Goal: Task Accomplishment & Management: Use online tool/utility

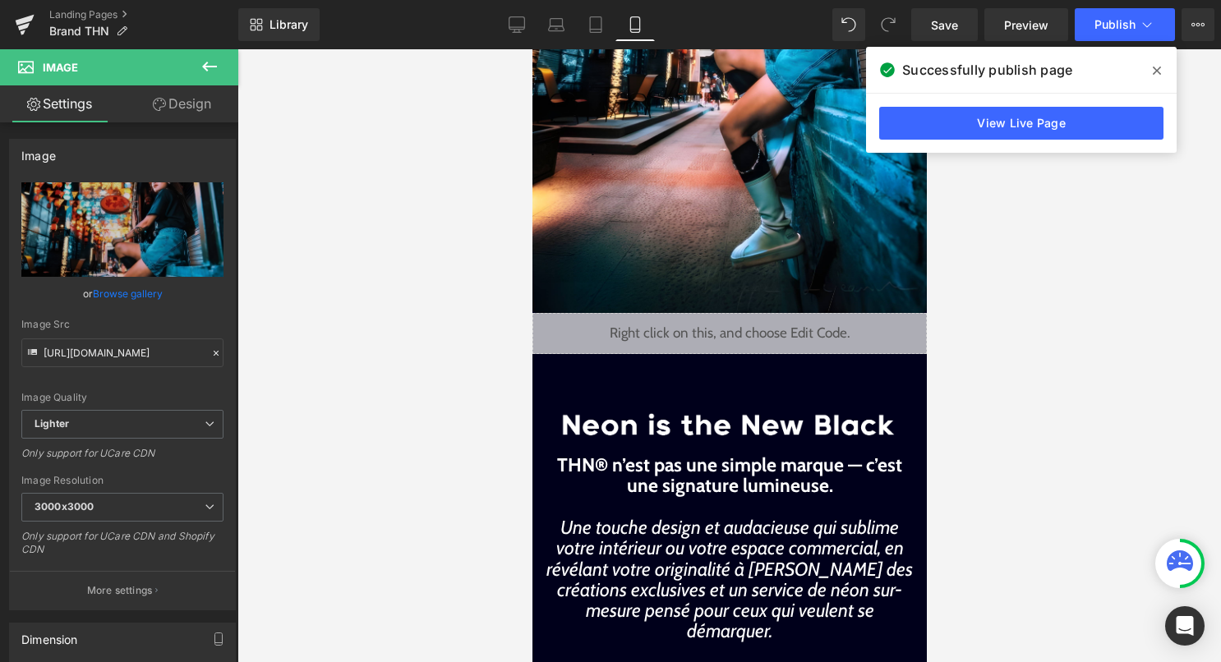
scroll to position [346, 0]
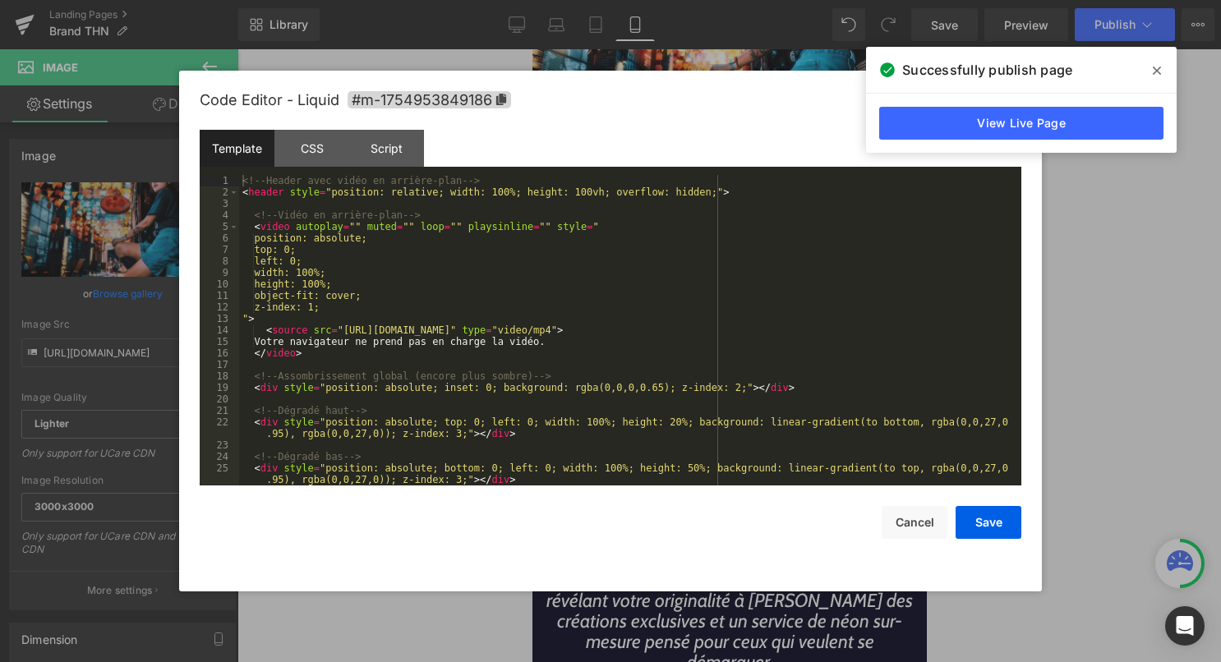
click at [756, 359] on div "Liquid" at bounding box center [728, 364] width 394 height 41
click at [707, 383] on div "<!-- Header avec vidéo en arrière-plan --> < header style = "position: relative…" at bounding box center [626, 342] width 775 height 334
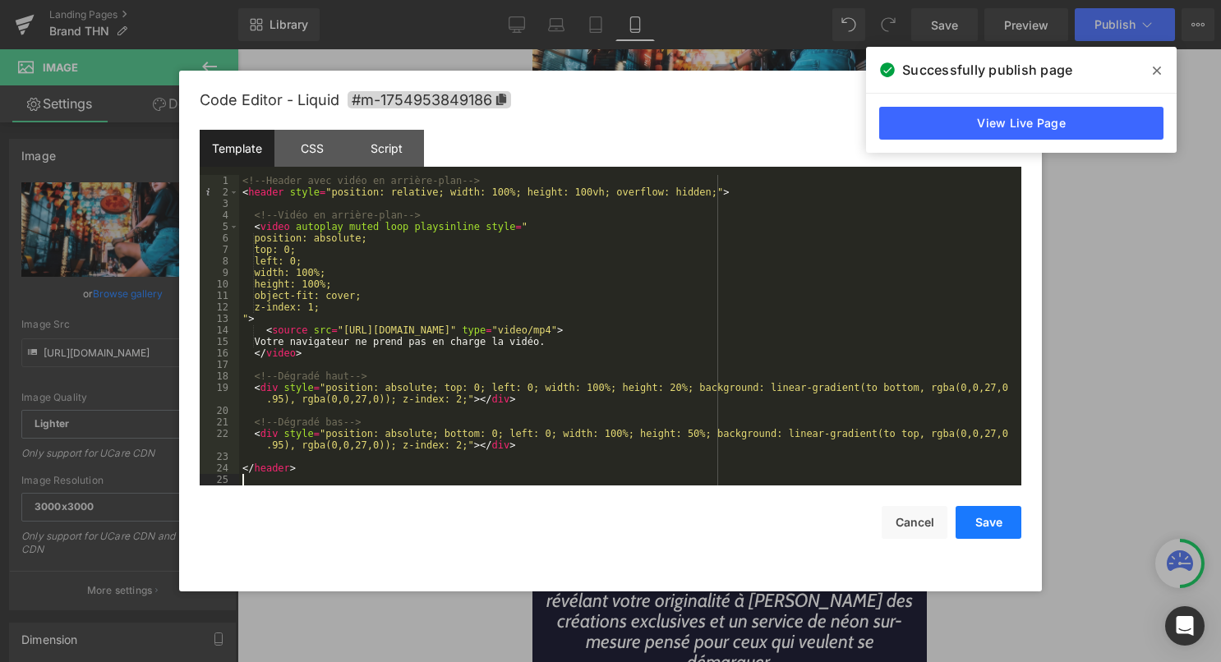
click at [982, 532] on button "Save" at bounding box center [988, 522] width 66 height 33
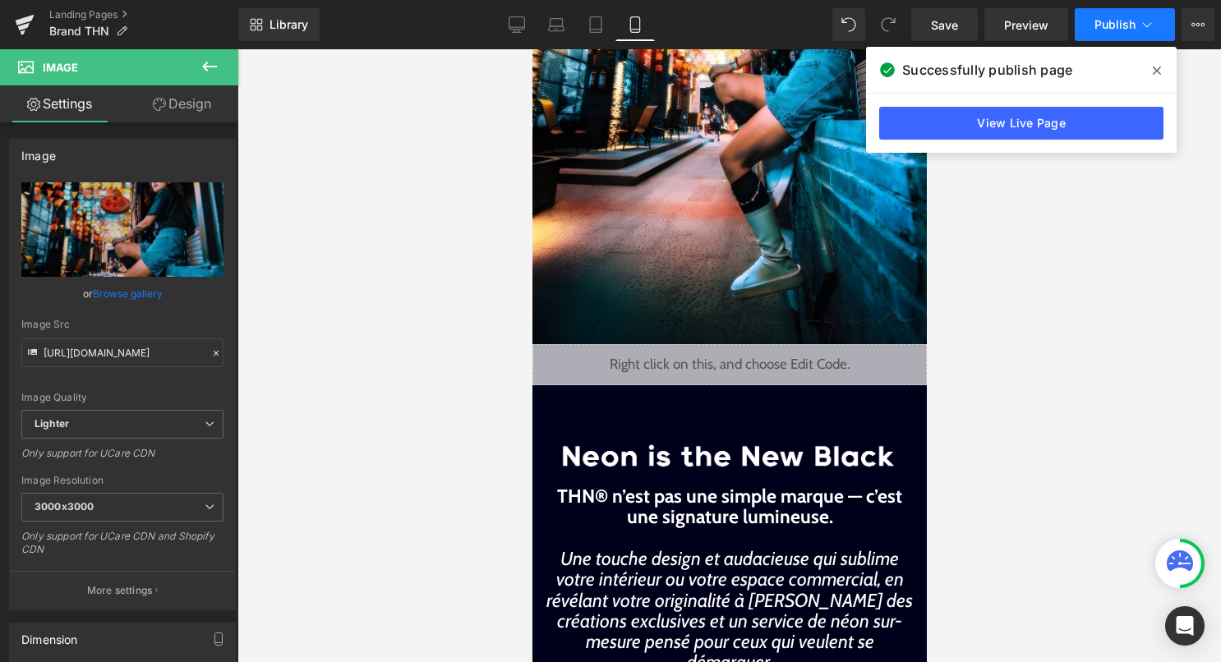
click at [1127, 26] on span "Publish" at bounding box center [1114, 24] width 41 height 13
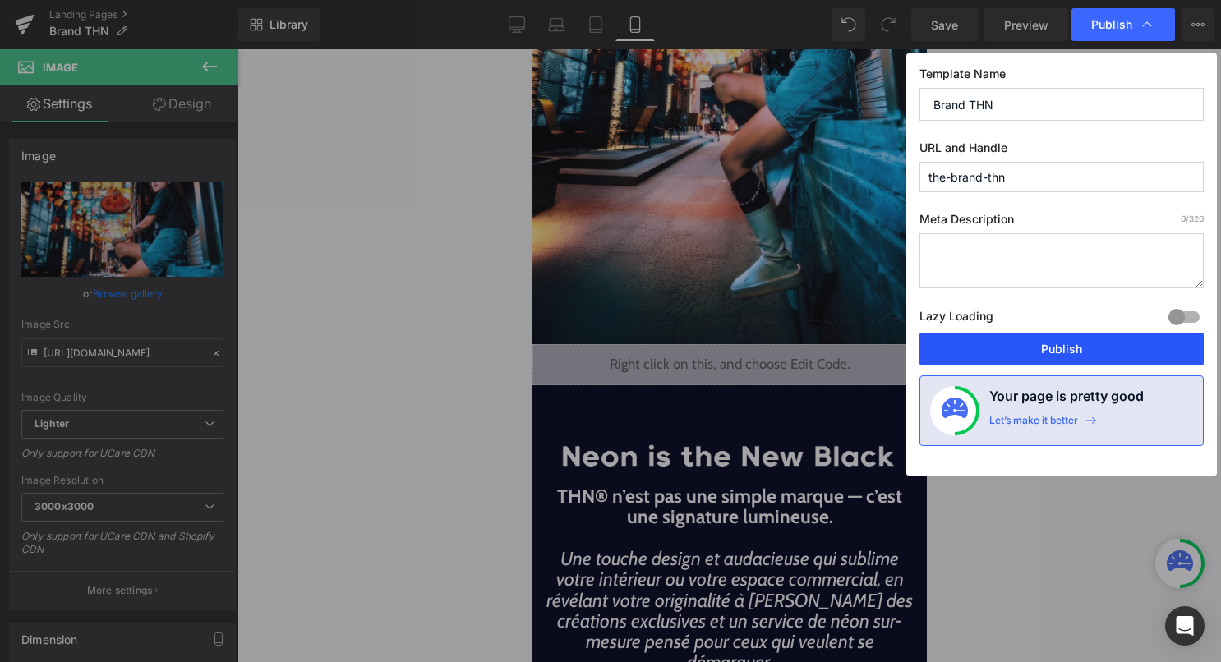
click at [1034, 343] on button "Publish" at bounding box center [1061, 349] width 284 height 33
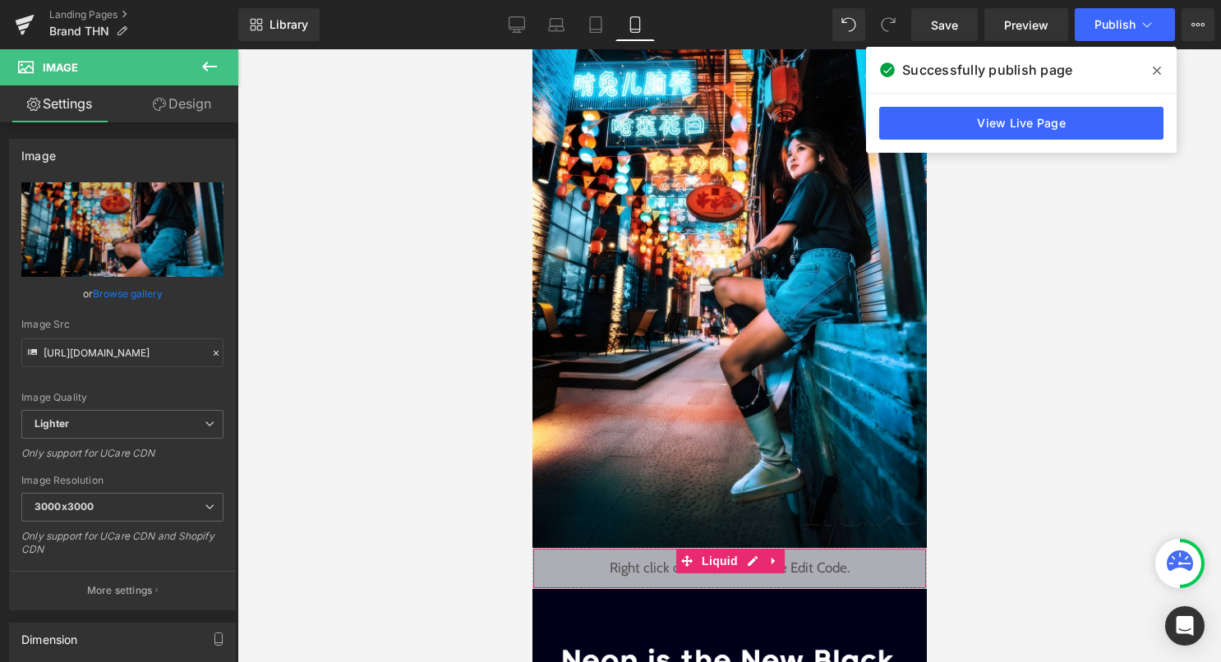
scroll to position [41, 0]
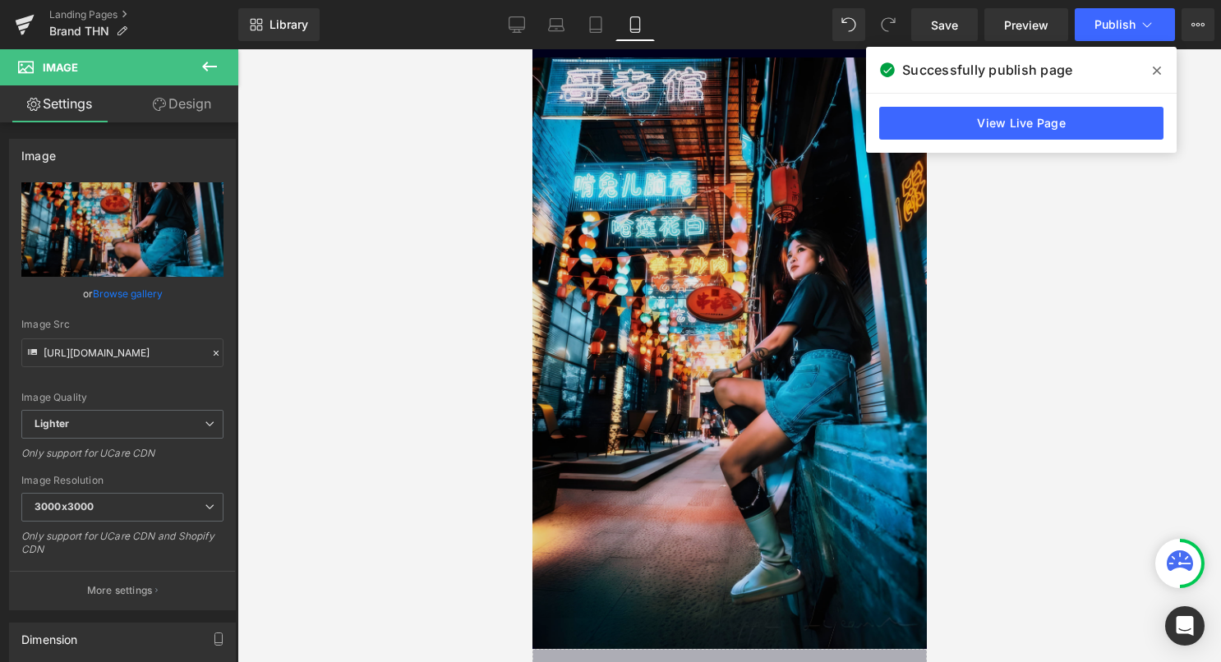
click at [711, 320] on img at bounding box center [728, 353] width 394 height 591
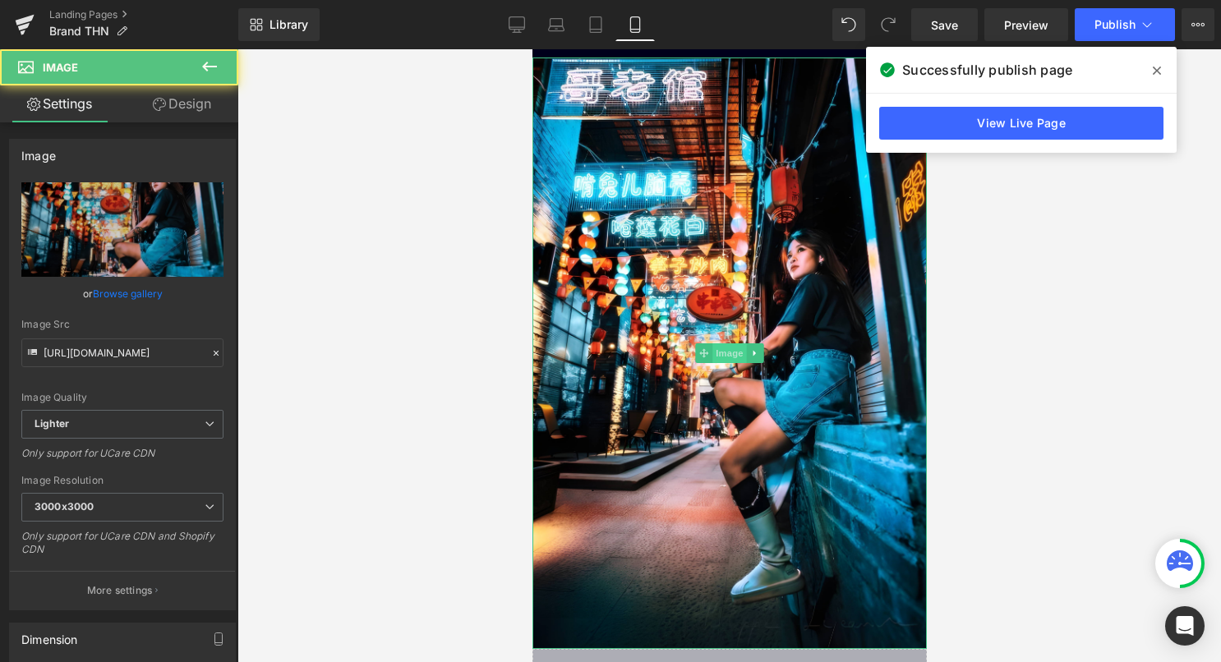
click at [718, 348] on span "Image" at bounding box center [728, 353] width 35 height 20
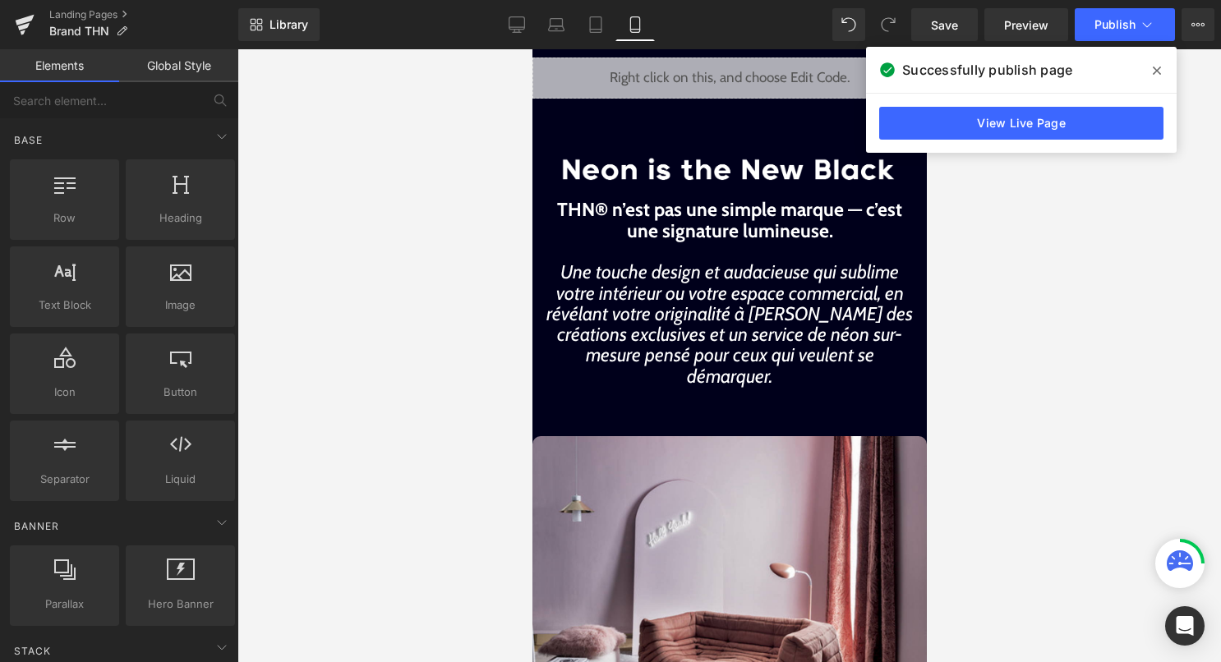
click at [742, 69] on div "Liquid" at bounding box center [728, 78] width 394 height 41
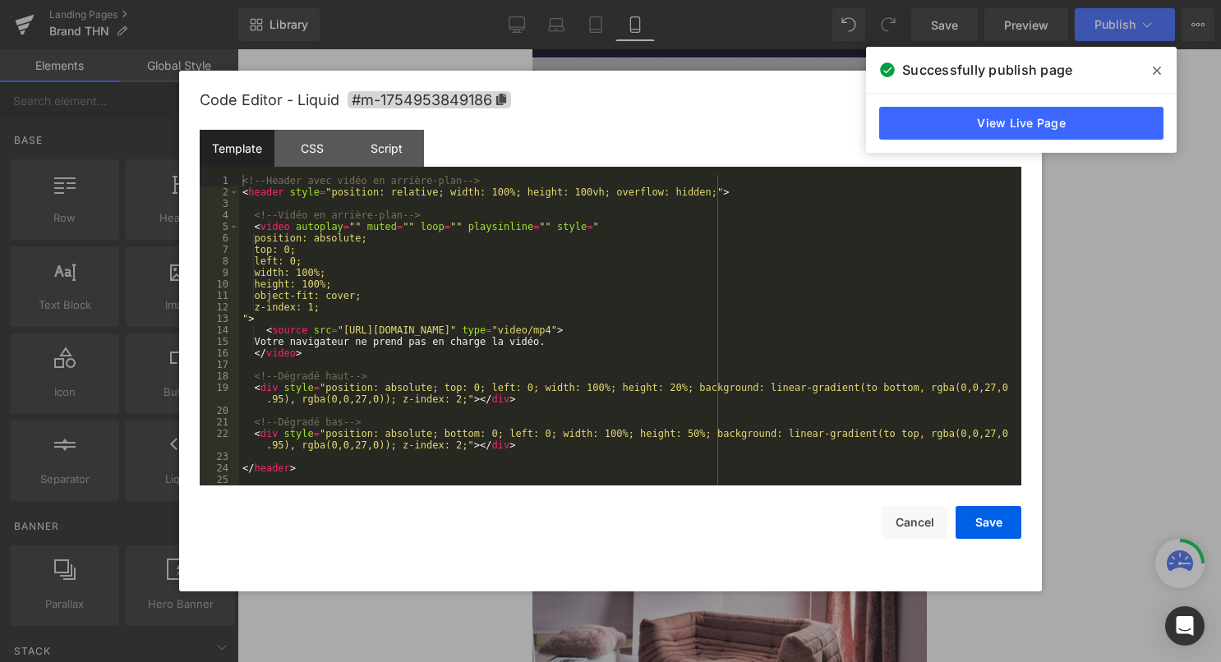
click at [595, 338] on div "<!-- Header avec vidéo en arrière-plan --> < header style = "position: relative…" at bounding box center [630, 342] width 782 height 334
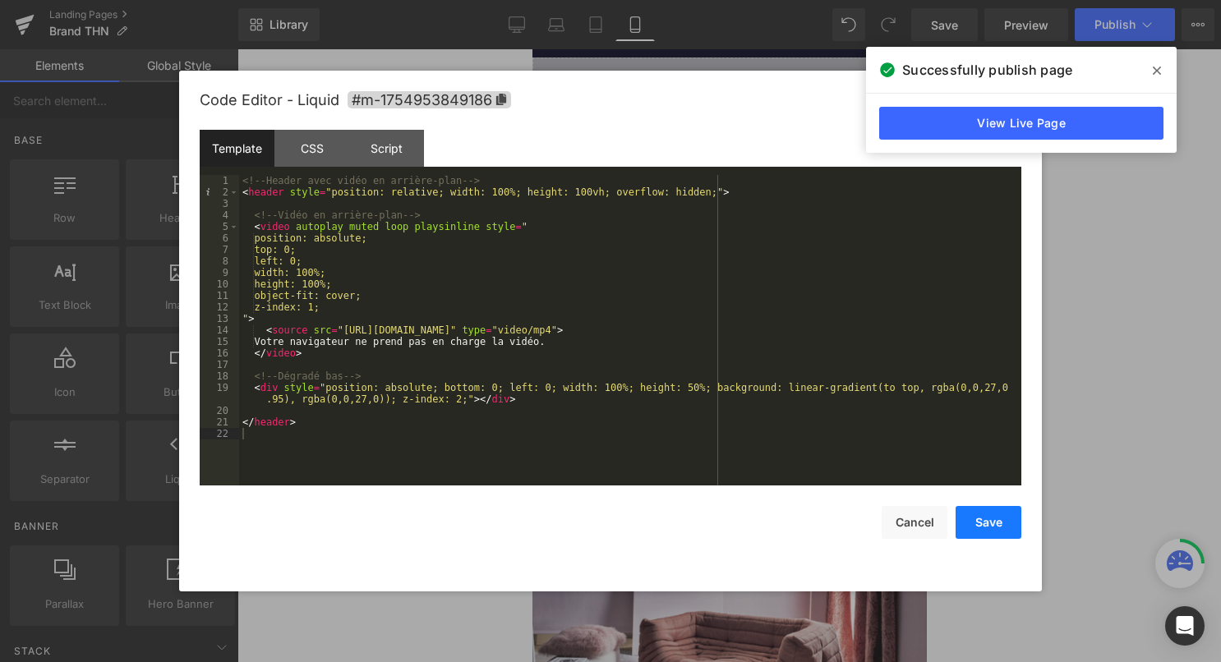
click at [992, 528] on button "Save" at bounding box center [988, 522] width 66 height 33
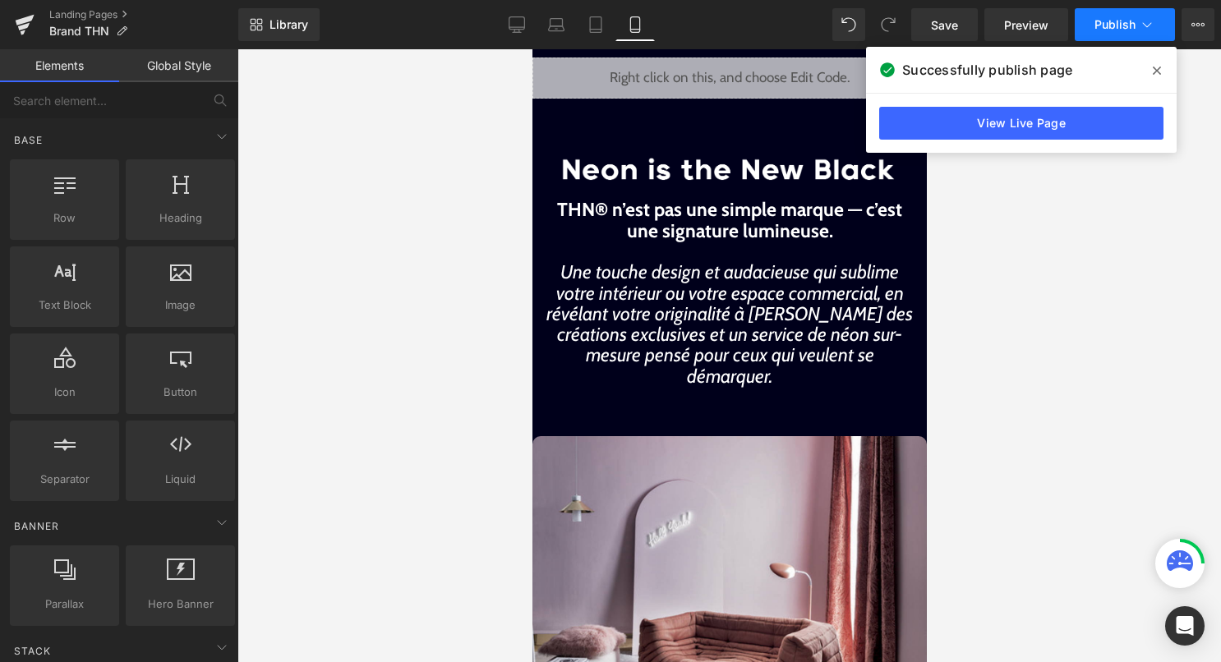
click at [1130, 25] on span "Publish" at bounding box center [1114, 24] width 41 height 13
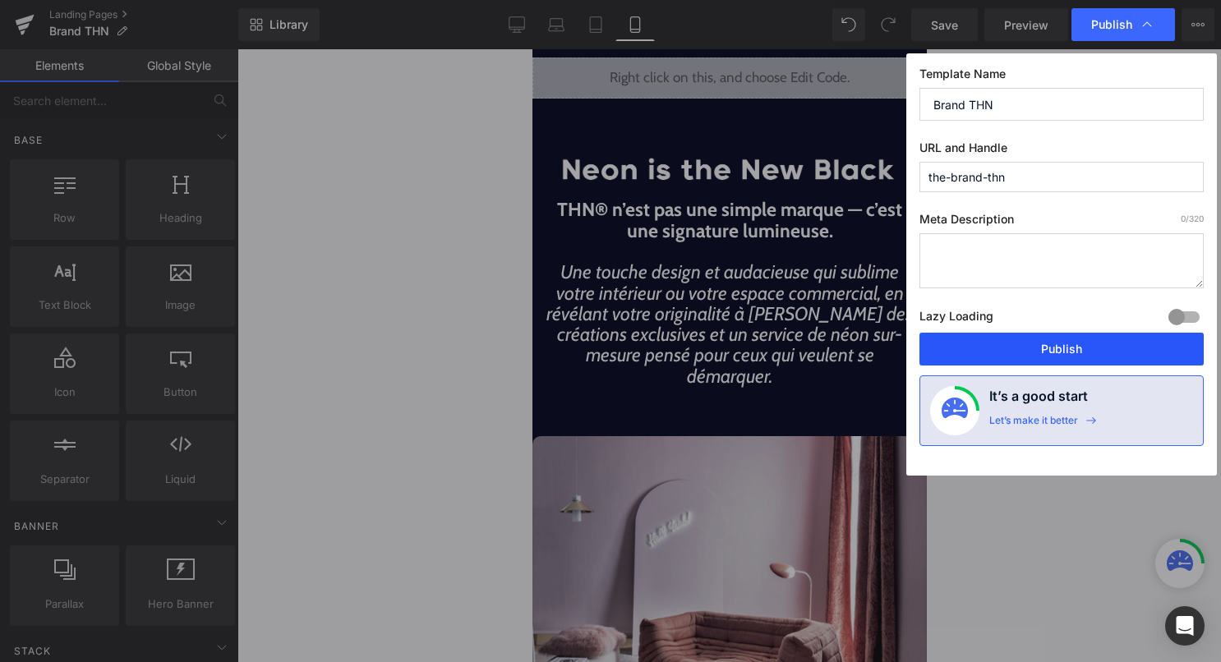
click at [1048, 353] on button "Publish" at bounding box center [1061, 349] width 284 height 33
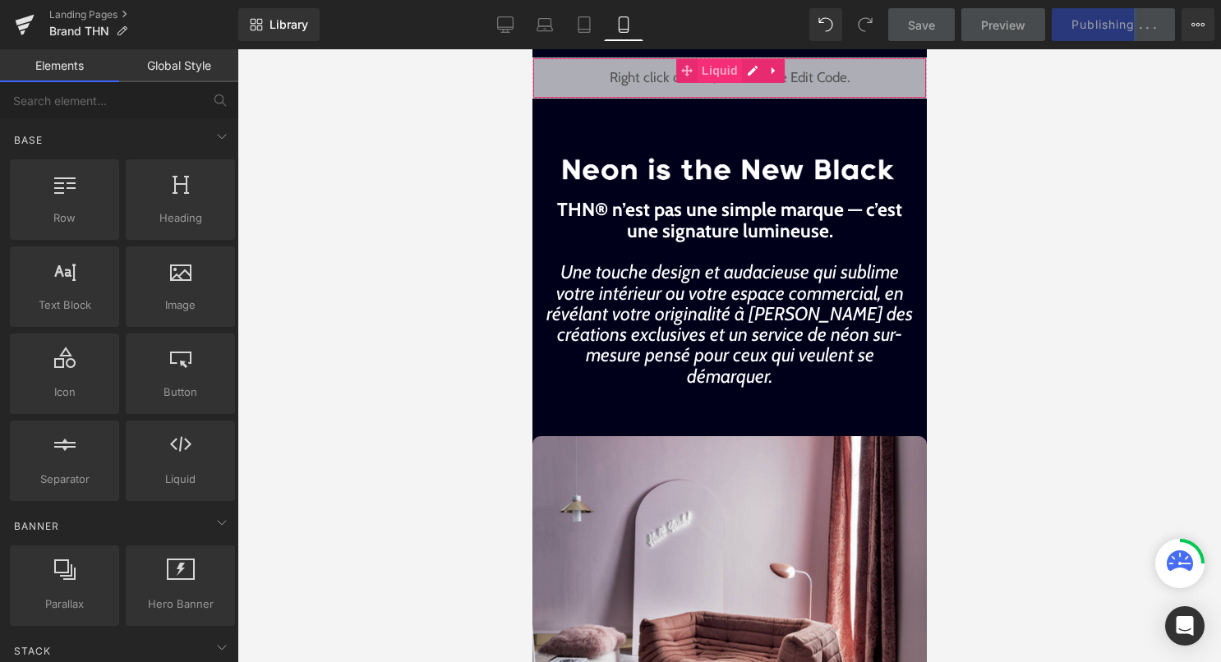
click at [725, 79] on span "Liquid" at bounding box center [719, 70] width 44 height 25
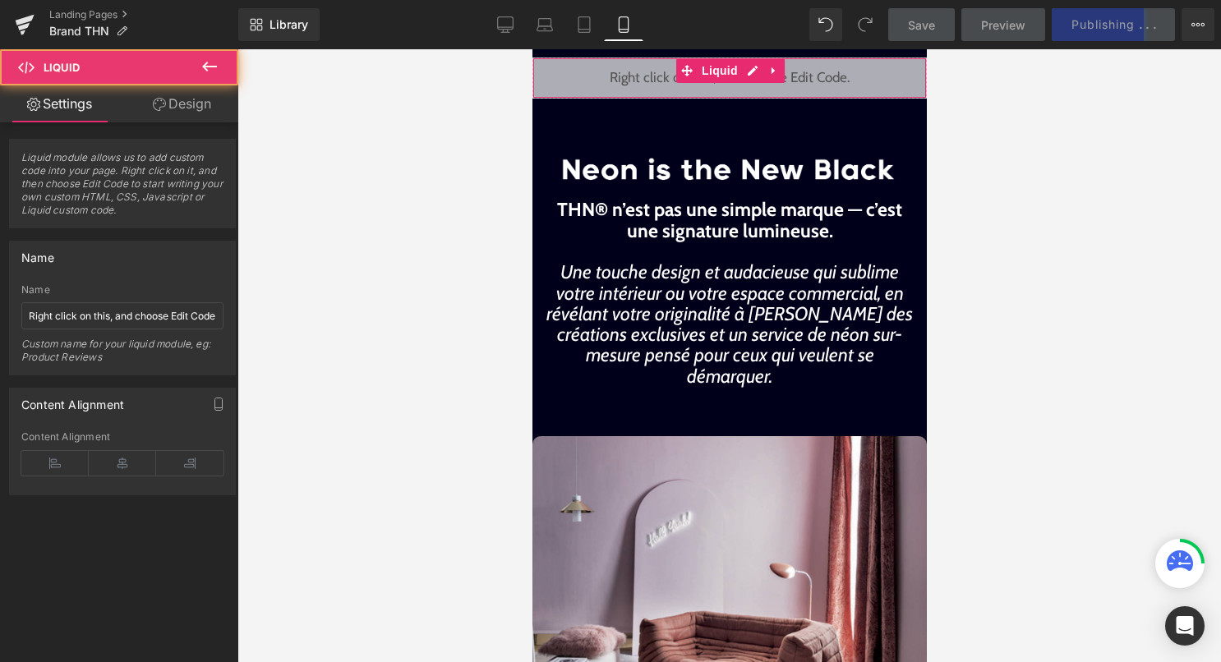
click at [184, 105] on link "Design" at bounding box center [181, 103] width 119 height 37
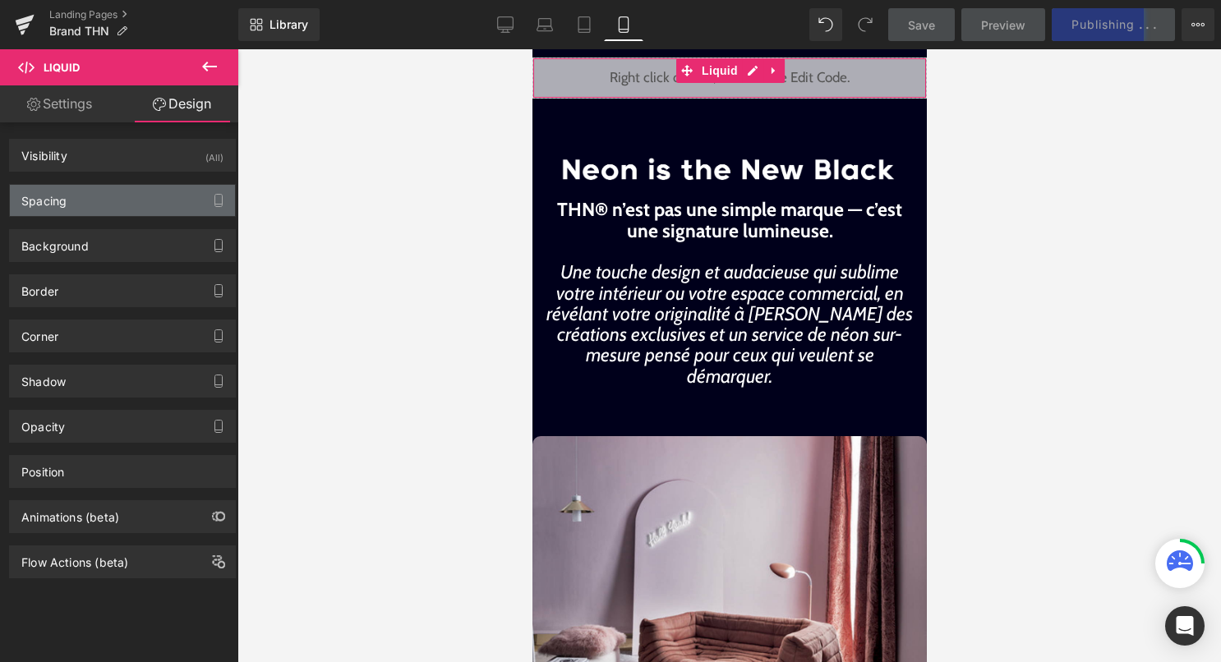
click at [129, 186] on div "Spacing" at bounding box center [122, 200] width 225 height 31
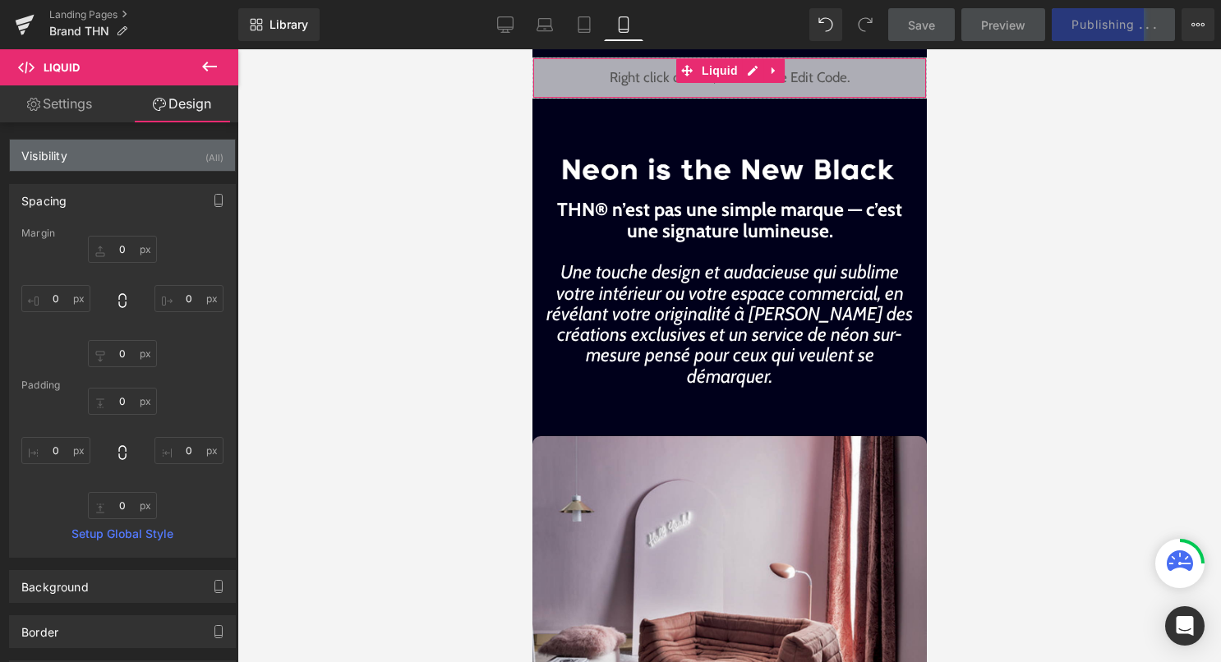
click at [205, 152] on div "(All)" at bounding box center [214, 153] width 18 height 27
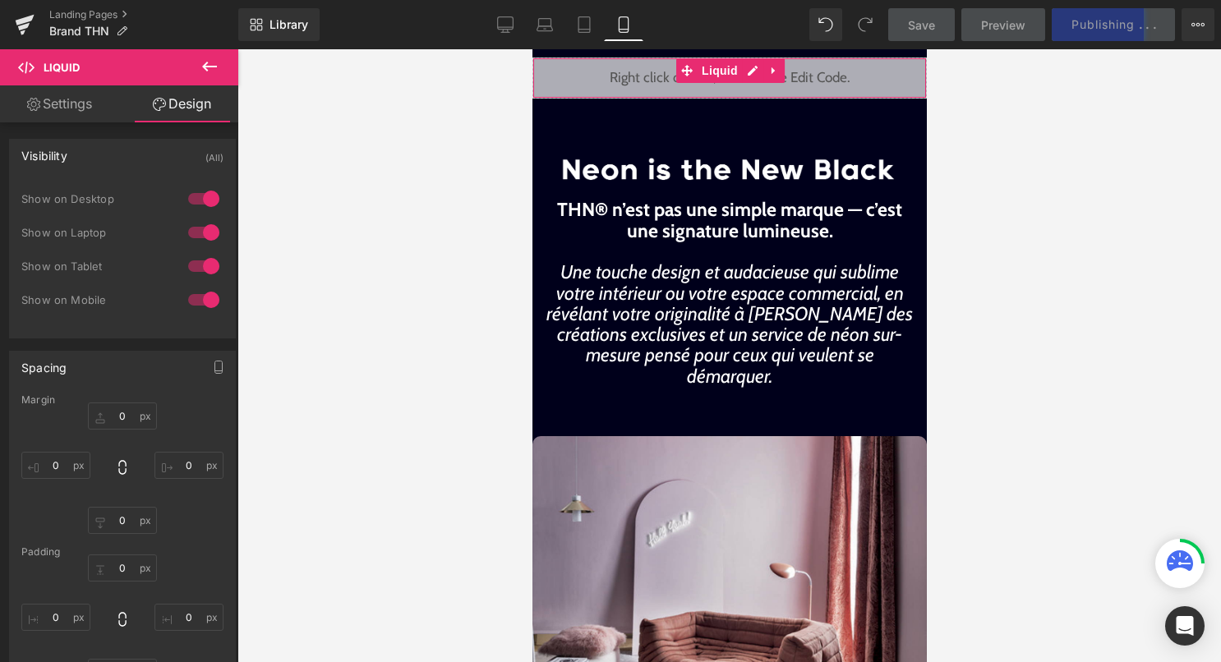
click at [199, 192] on div at bounding box center [203, 199] width 39 height 26
click at [199, 229] on div at bounding box center [203, 232] width 39 height 26
click at [199, 268] on div at bounding box center [203, 266] width 39 height 26
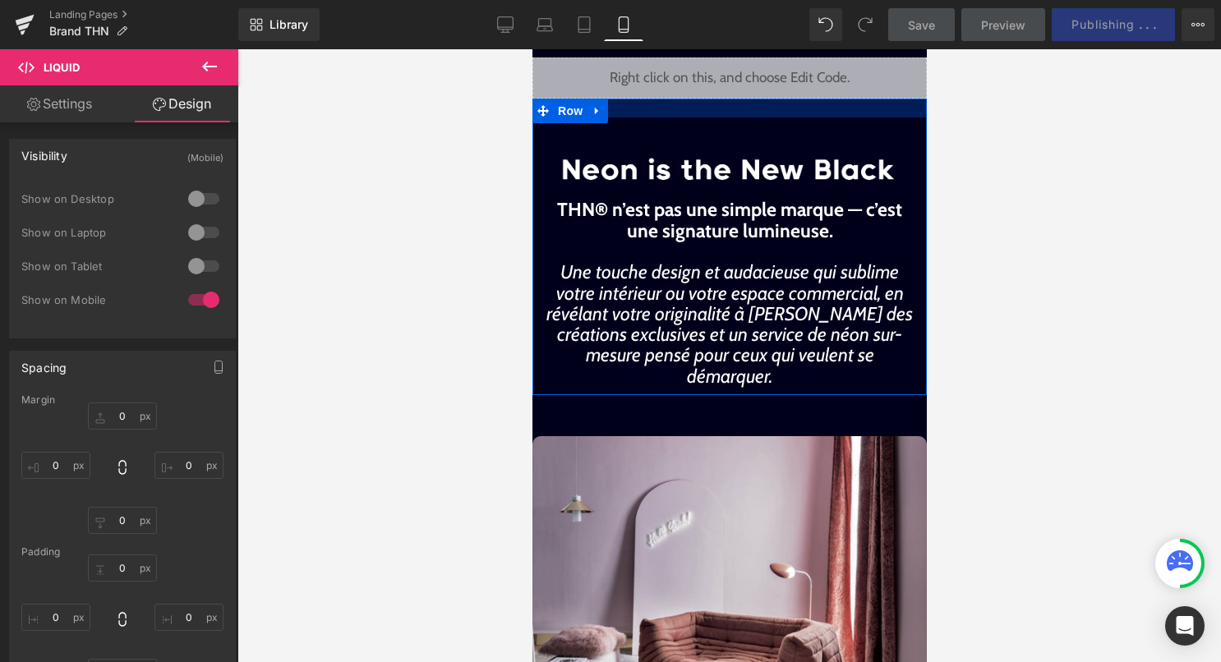
scroll to position [0, 0]
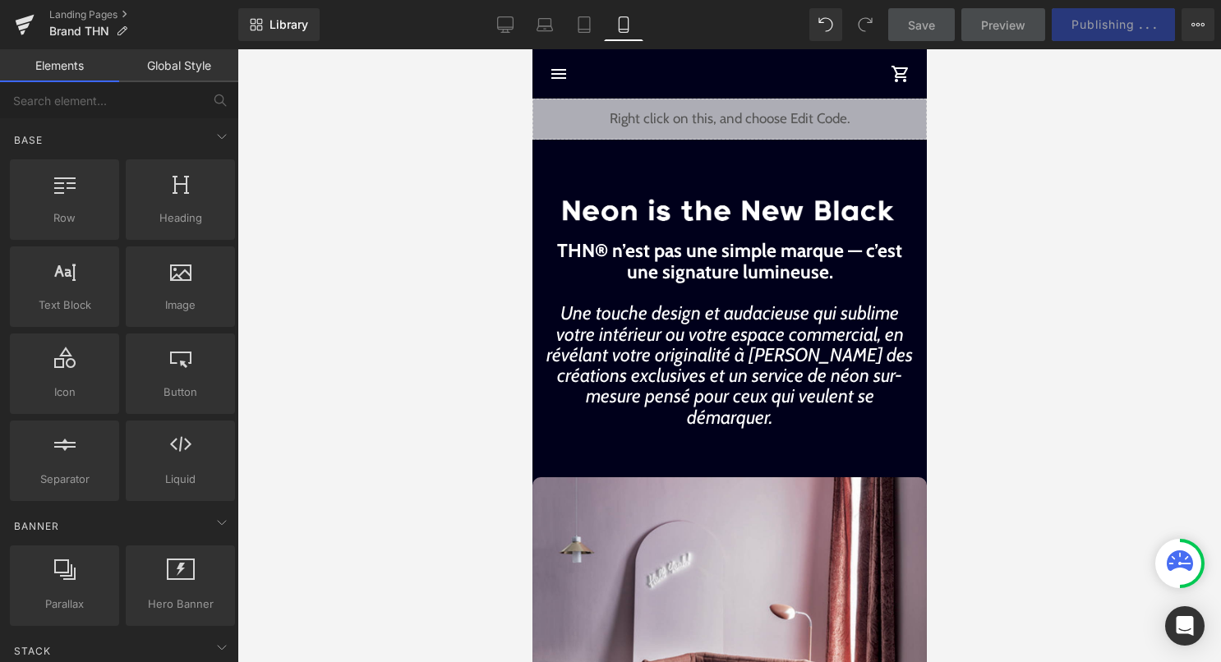
click at [1124, 98] on div at bounding box center [728, 355] width 983 height 613
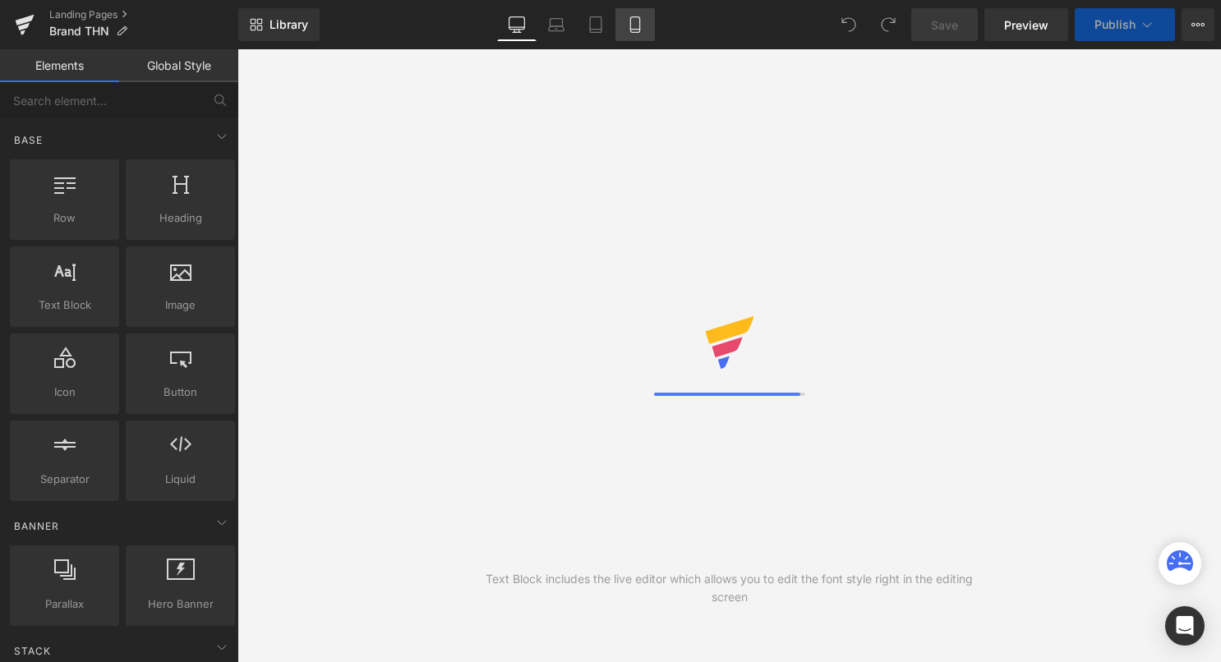
click at [648, 31] on link "Mobile" at bounding box center [634, 24] width 39 height 33
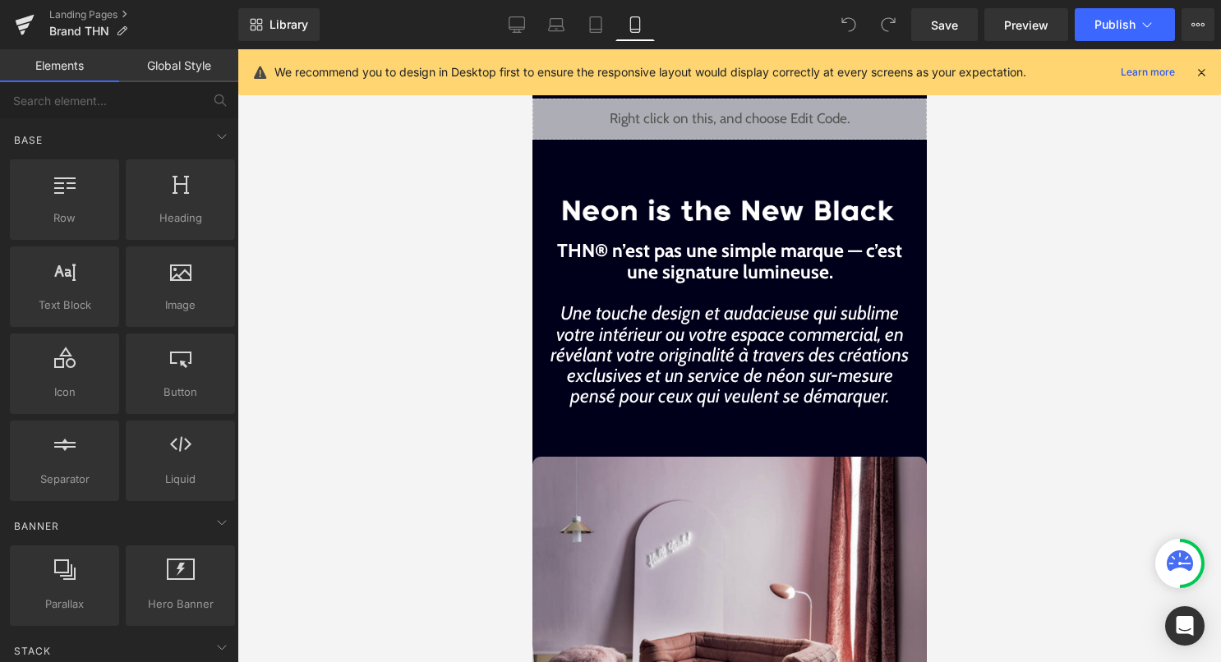
click at [1201, 72] on icon at bounding box center [1201, 72] width 15 height 15
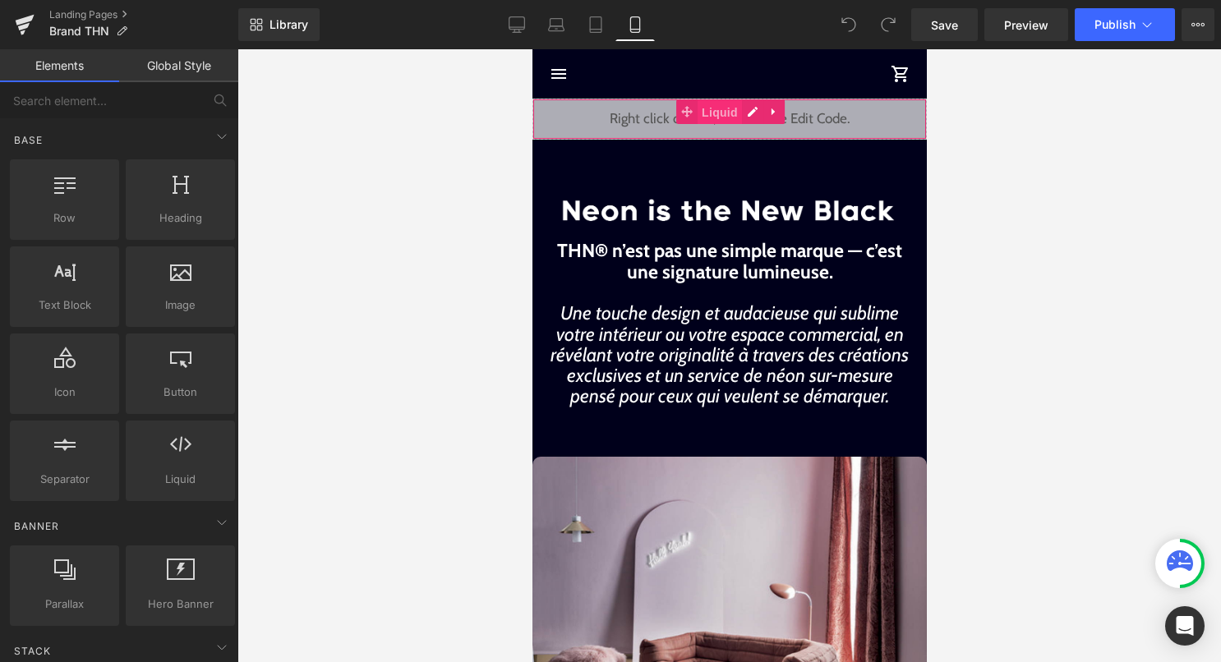
click at [726, 119] on span "Liquid" at bounding box center [719, 112] width 44 height 25
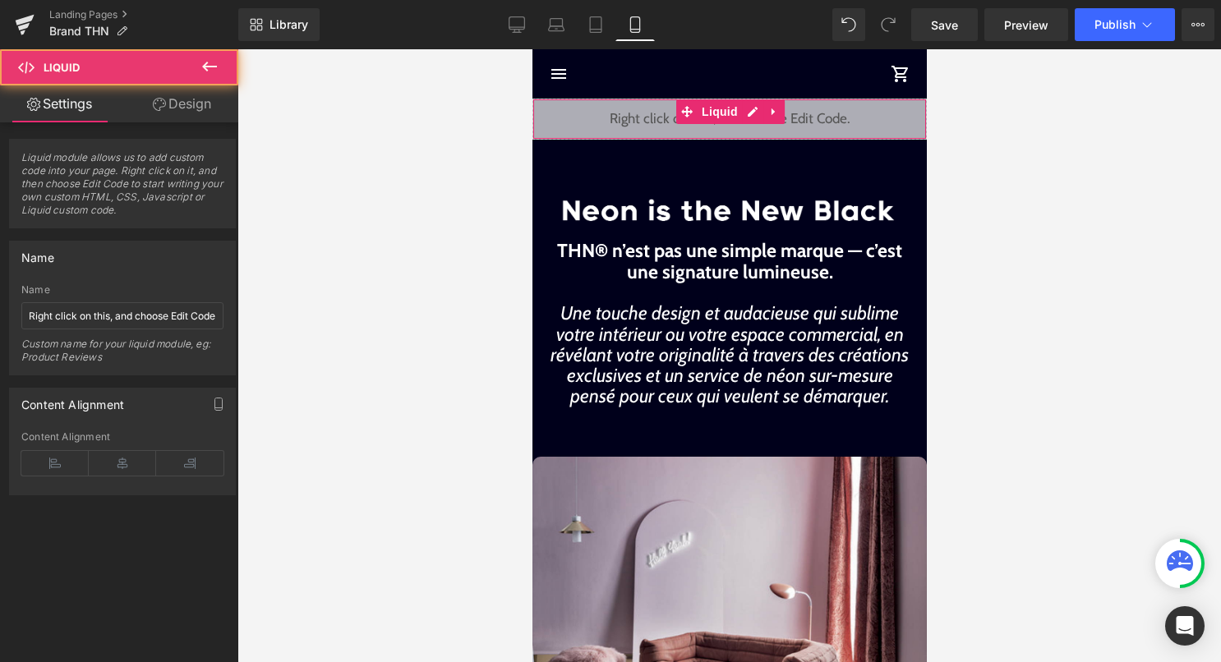
click at [173, 108] on link "Design" at bounding box center [181, 103] width 119 height 37
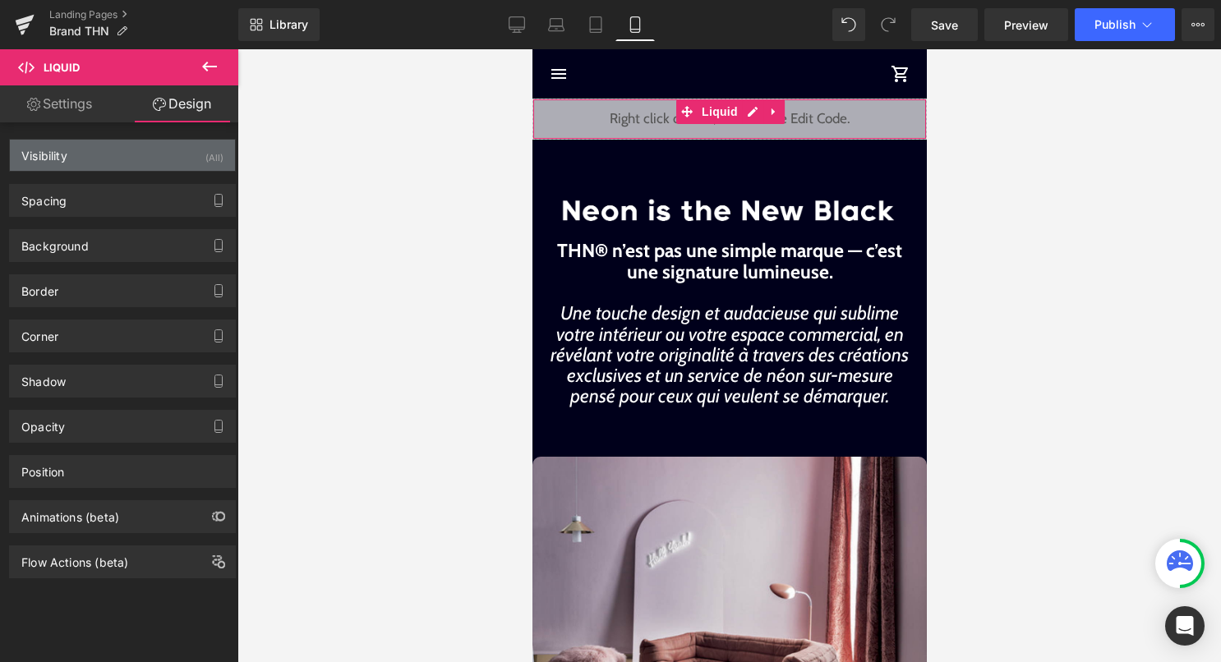
click at [205, 163] on div "(All)" at bounding box center [214, 153] width 18 height 27
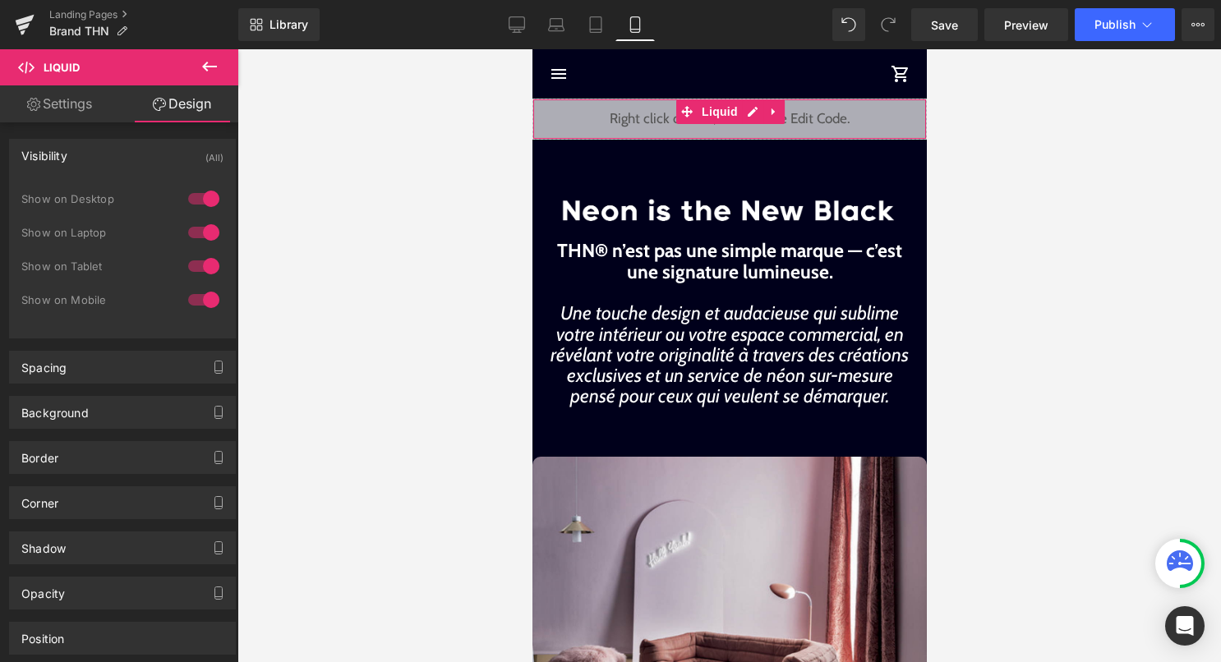
click at [204, 205] on div at bounding box center [203, 199] width 39 height 26
click at [204, 228] on div at bounding box center [203, 232] width 39 height 26
click at [204, 251] on div "Show on Laptop" at bounding box center [122, 241] width 202 height 34
click at [205, 260] on div at bounding box center [203, 266] width 39 height 26
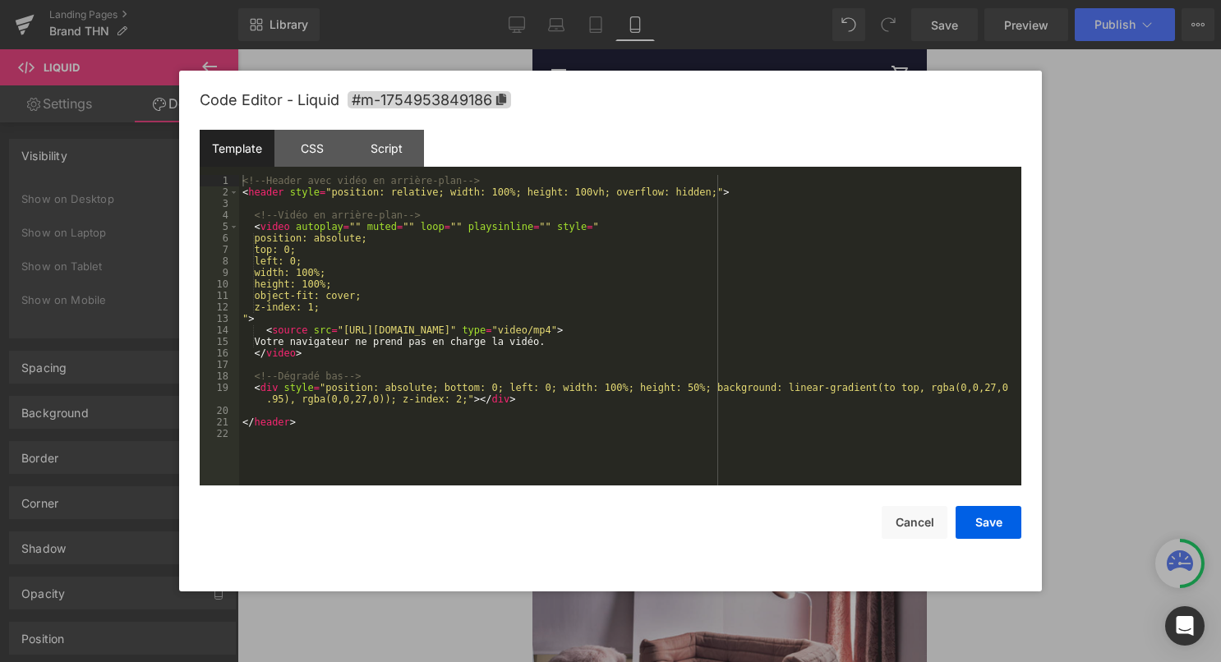
click at [754, 113] on div "Liquid" at bounding box center [728, 119] width 394 height 41
click at [613, 223] on div "<!-- Header avec vidéo en arrière-plan --> < header style = "position: relative…" at bounding box center [630, 342] width 782 height 334
click at [996, 531] on button "Save" at bounding box center [988, 522] width 66 height 33
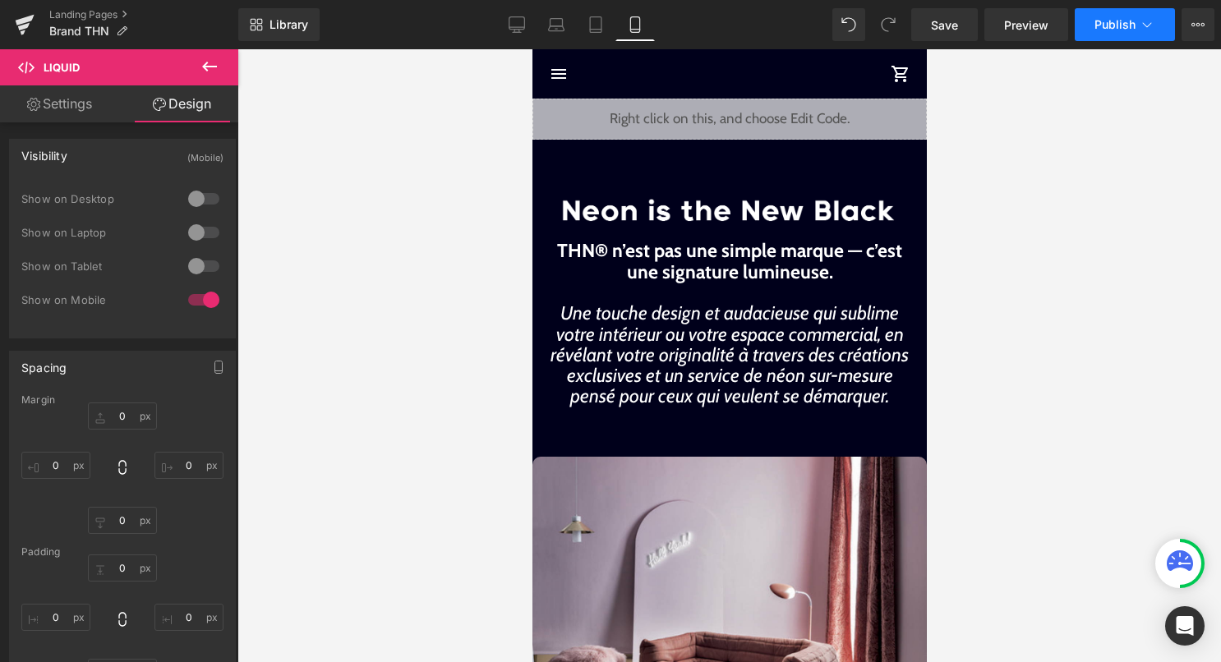
click at [1125, 28] on span "Publish" at bounding box center [1114, 24] width 41 height 13
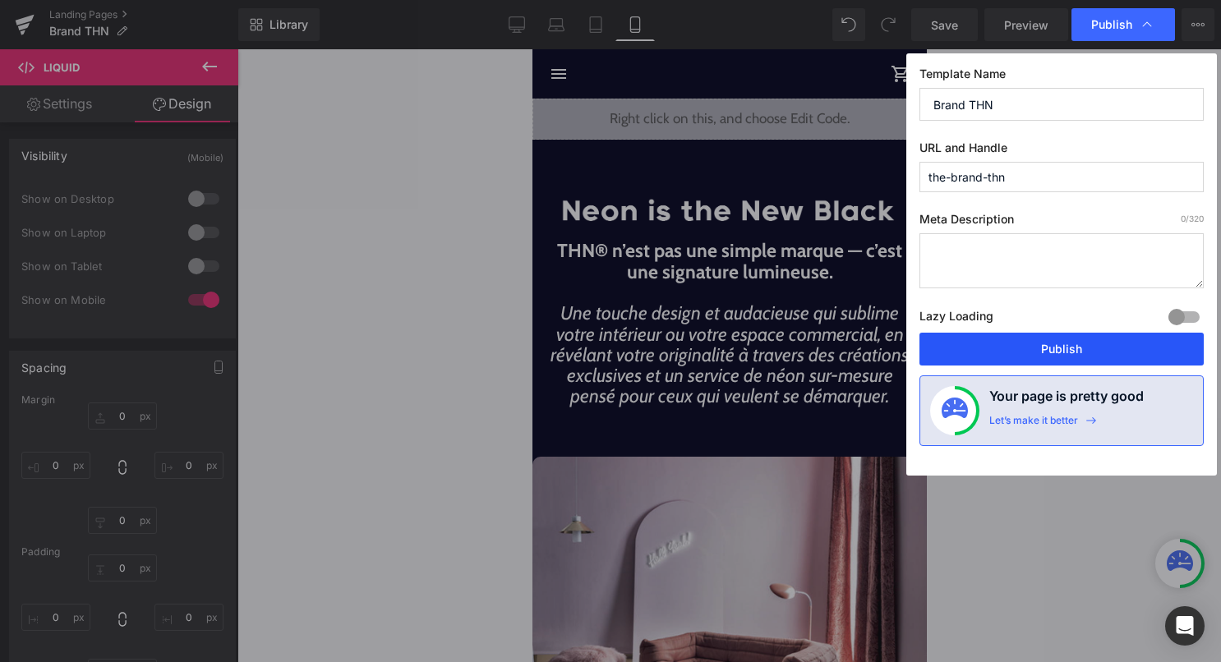
click at [1061, 353] on button "Publish" at bounding box center [1061, 349] width 284 height 33
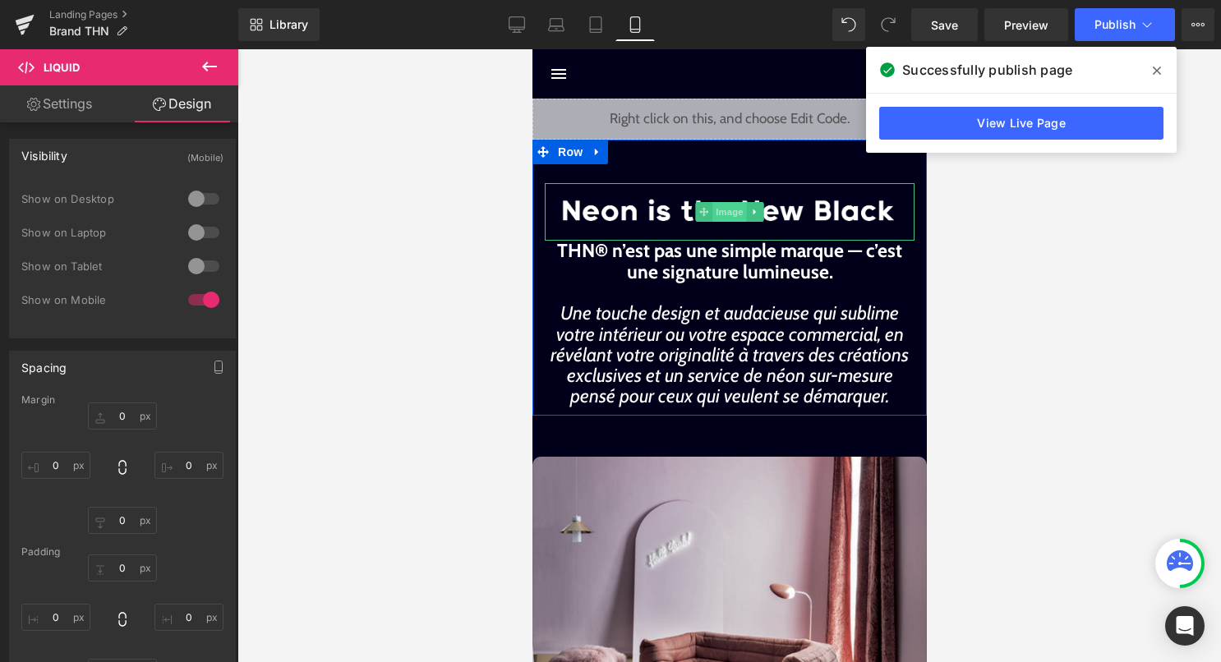
click at [719, 215] on span "Image" at bounding box center [728, 212] width 35 height 20
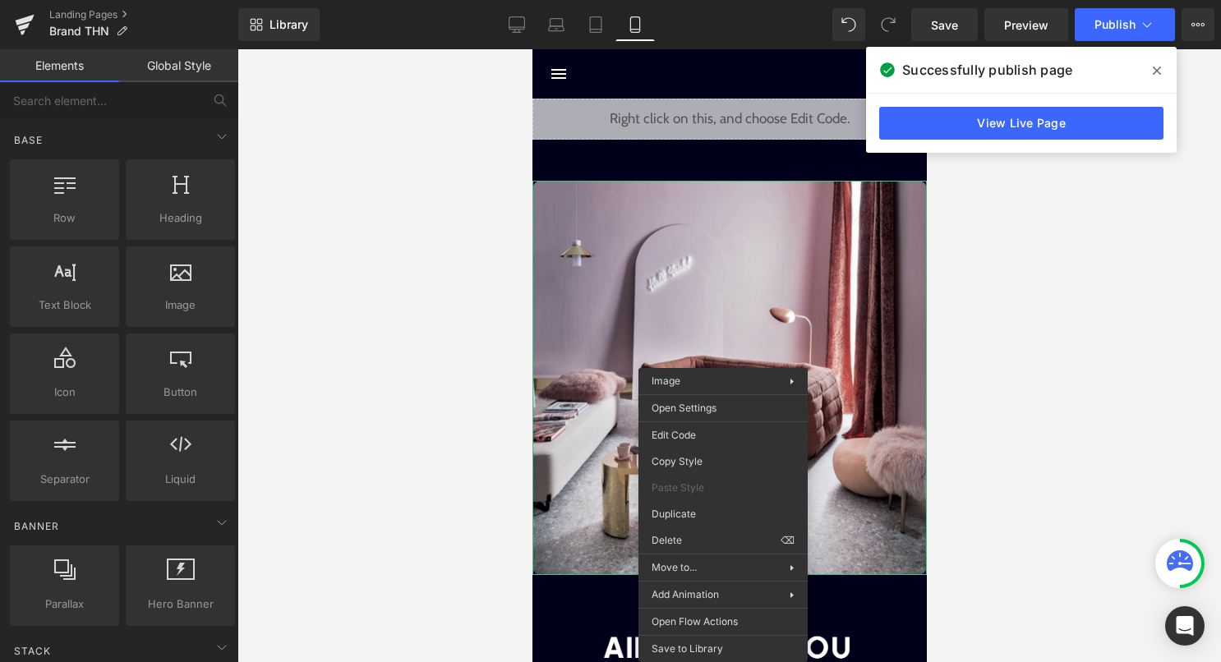
drag, startPoint x: 1231, startPoint y: 586, endPoint x: 700, endPoint y: 536, distance: 533.8
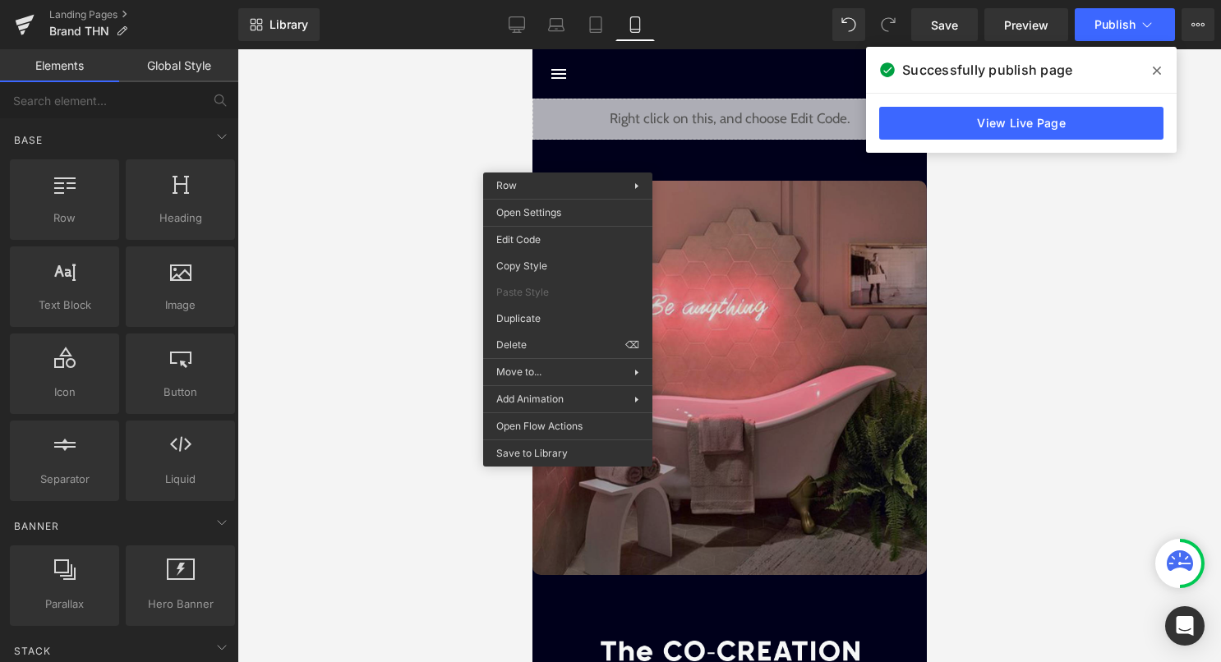
drag, startPoint x: 1087, startPoint y: 395, endPoint x: 554, endPoint y: 346, distance: 534.6
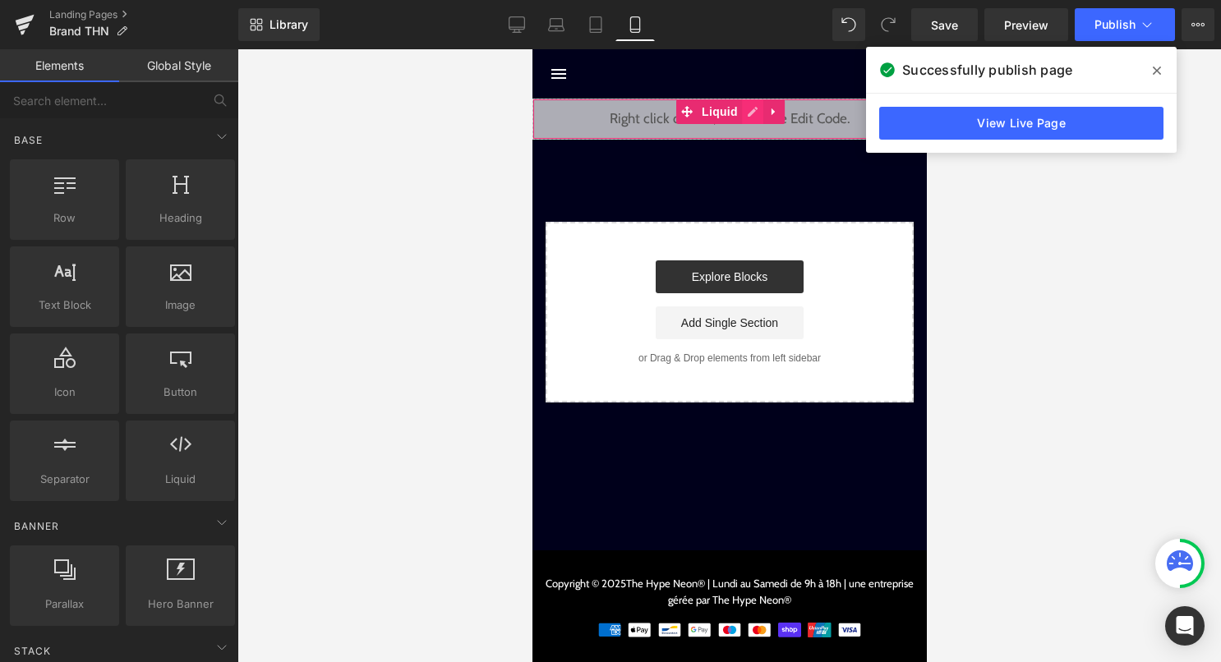
click at [752, 117] on div "Liquid" at bounding box center [728, 119] width 394 height 41
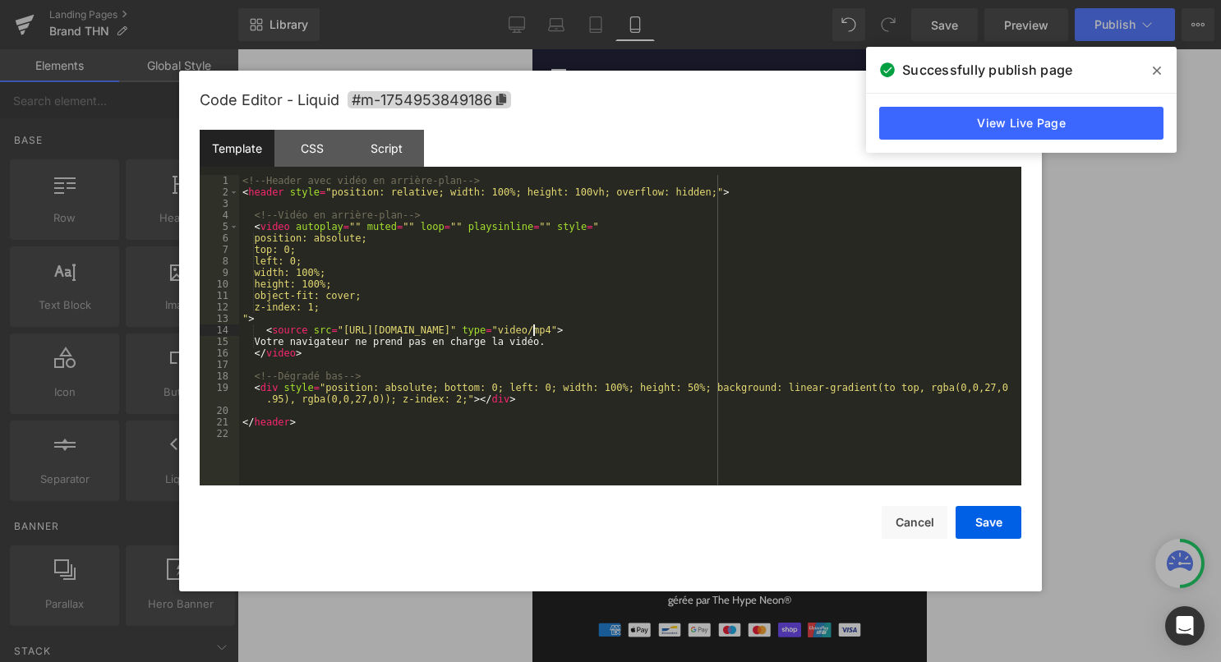
click at [531, 330] on div "<!-- Header avec vidéo en arrière-plan --> < header style = "position: relative…" at bounding box center [630, 342] width 782 height 334
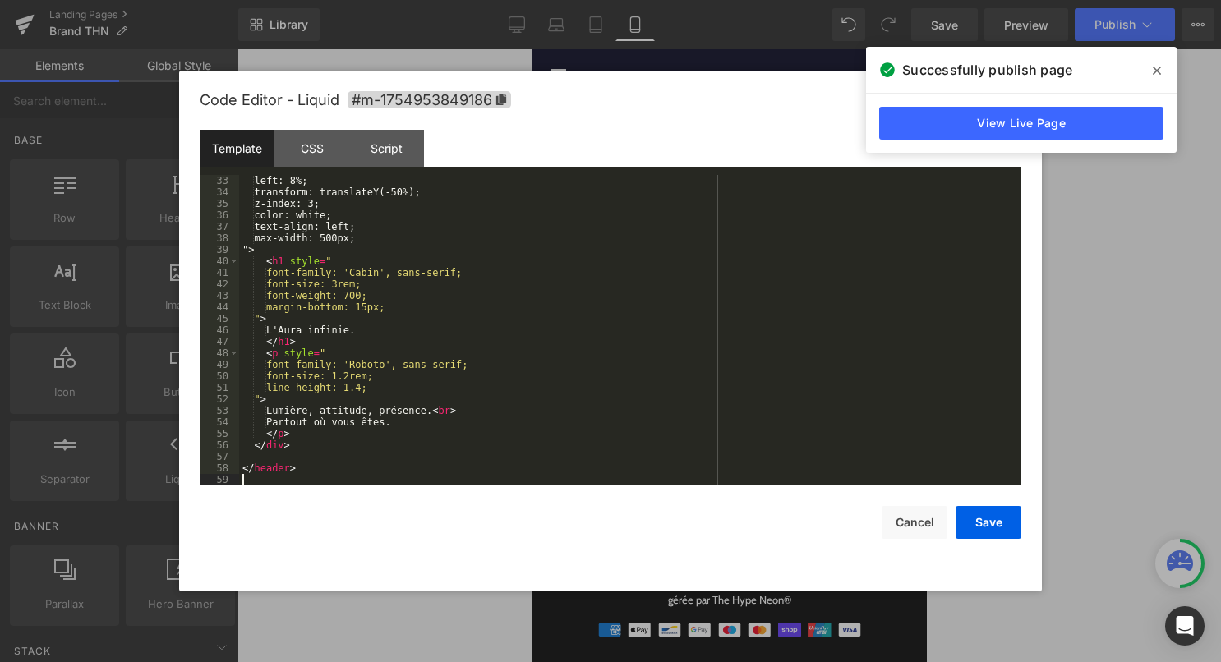
scroll to position [368, 0]
click at [997, 518] on button "Save" at bounding box center [988, 522] width 66 height 33
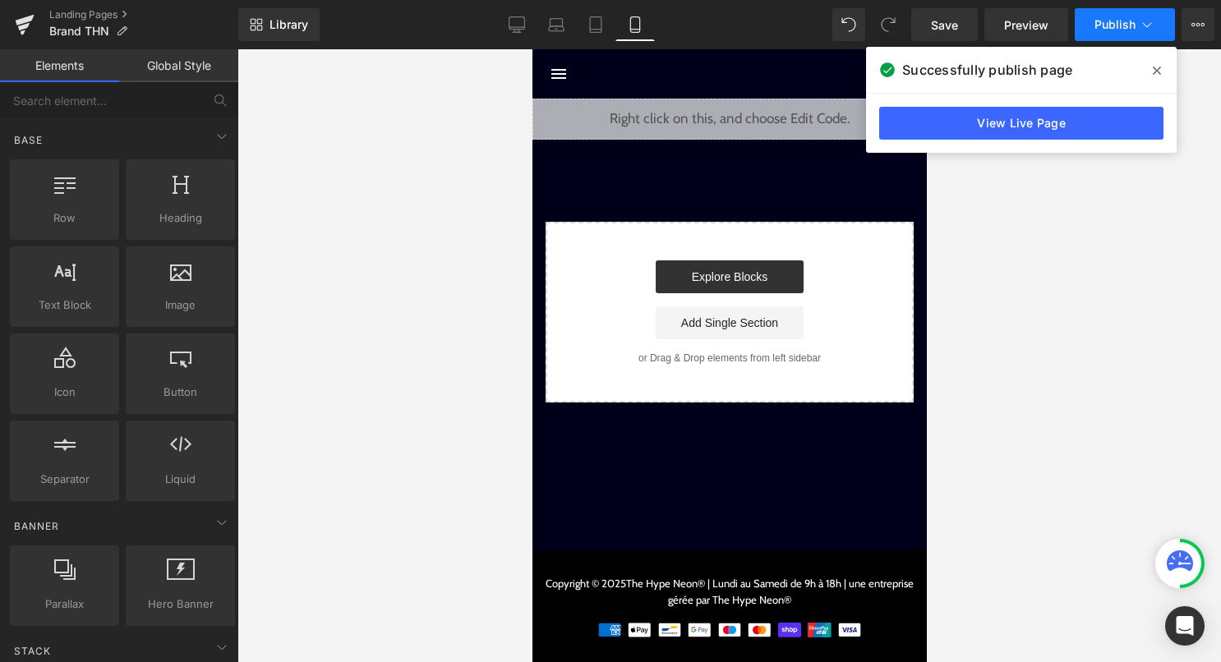
click at [1128, 21] on span "Publish" at bounding box center [1114, 24] width 41 height 13
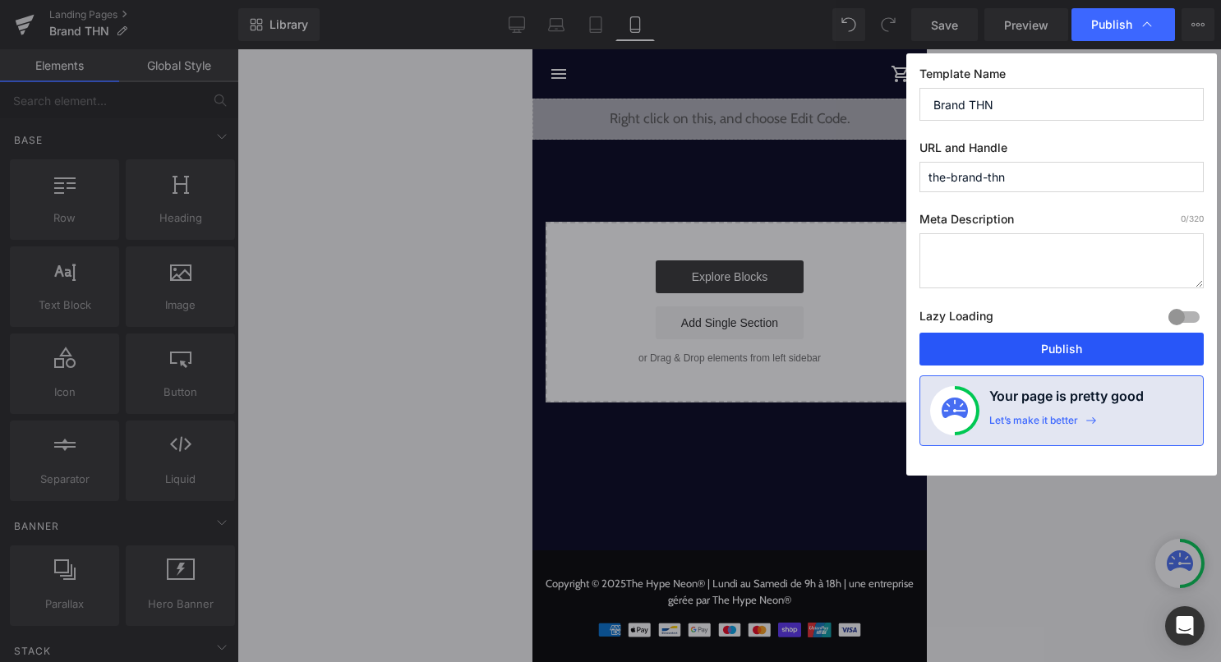
click at [1003, 346] on button "Publish" at bounding box center [1061, 349] width 284 height 33
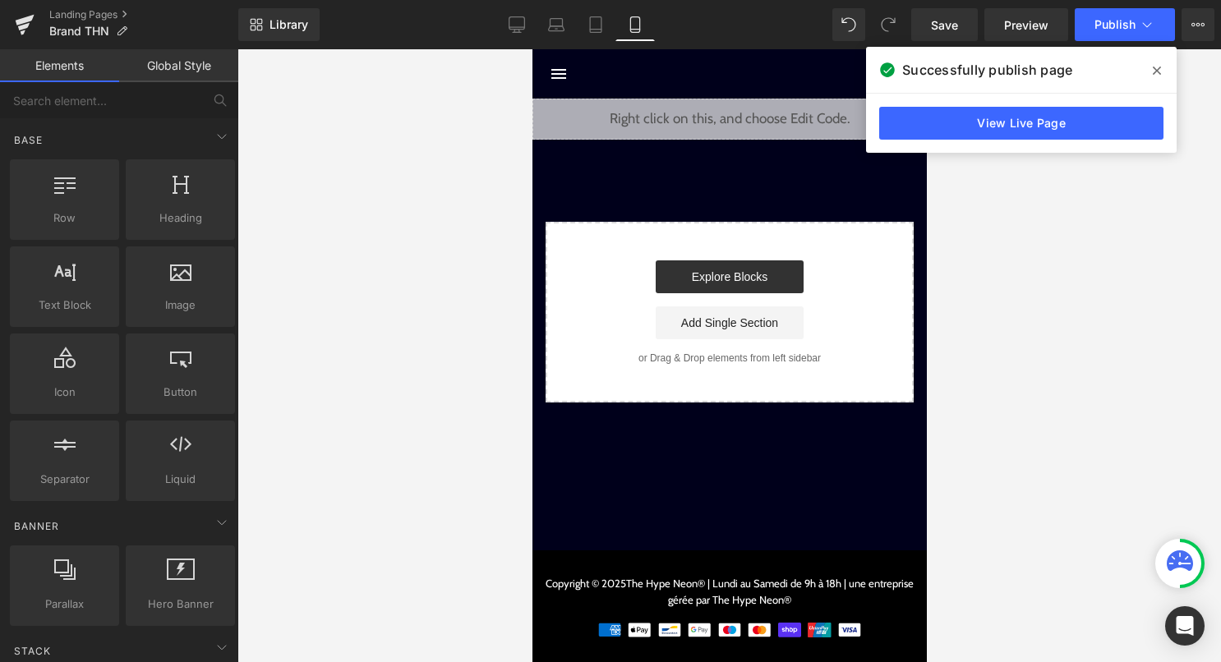
click at [1159, 64] on icon at bounding box center [1157, 70] width 8 height 13
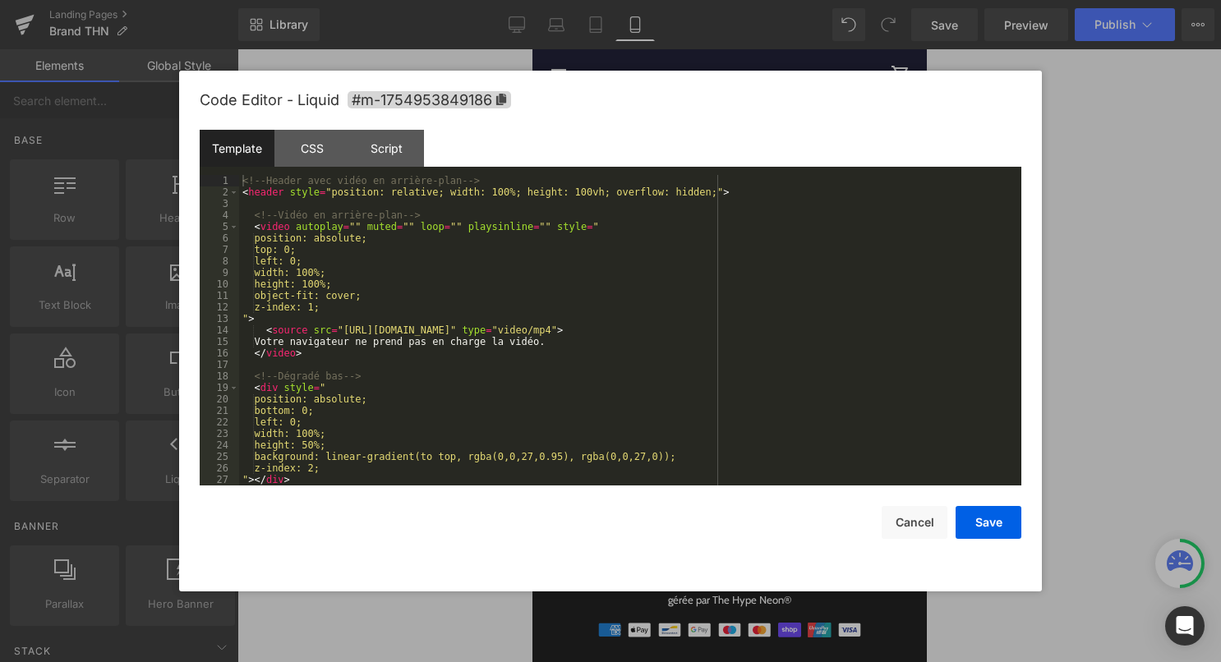
click at [754, 118] on div "Liquid" at bounding box center [728, 119] width 394 height 41
click at [651, 295] on div "<!-- Header avec vidéo en arrière-plan --> < header style = "position: relative…" at bounding box center [626, 342] width 775 height 334
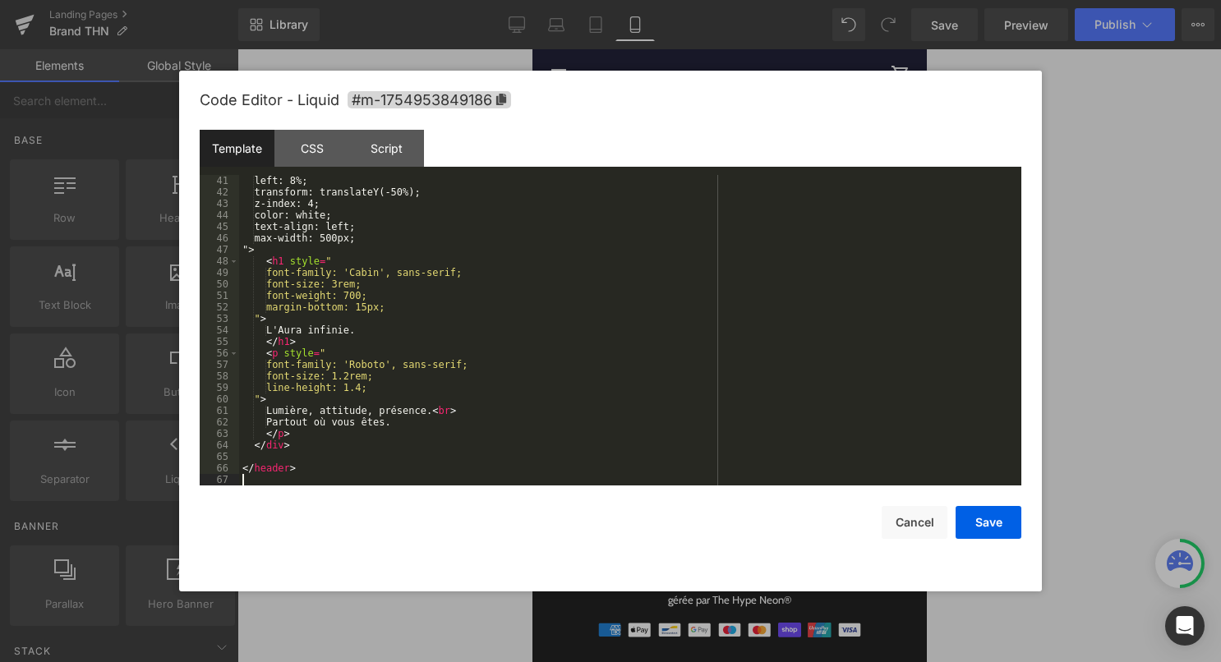
scroll to position [460, 0]
click at [984, 520] on button "Save" at bounding box center [988, 522] width 66 height 33
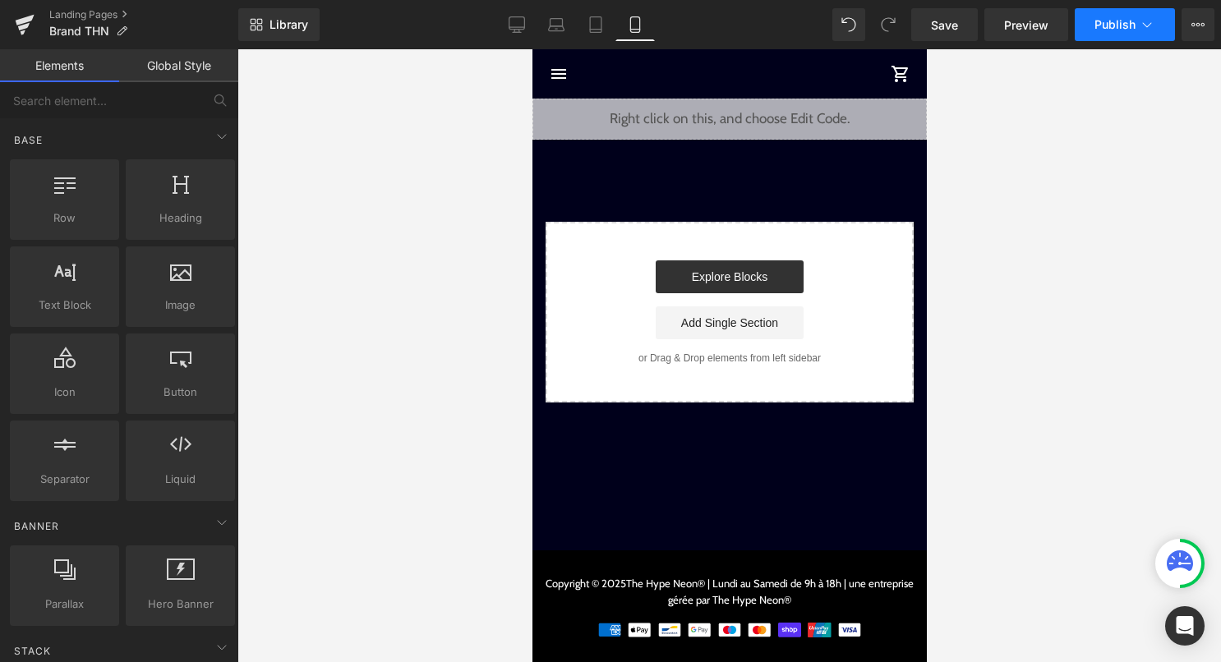
click at [1119, 25] on span "Publish" at bounding box center [1114, 24] width 41 height 13
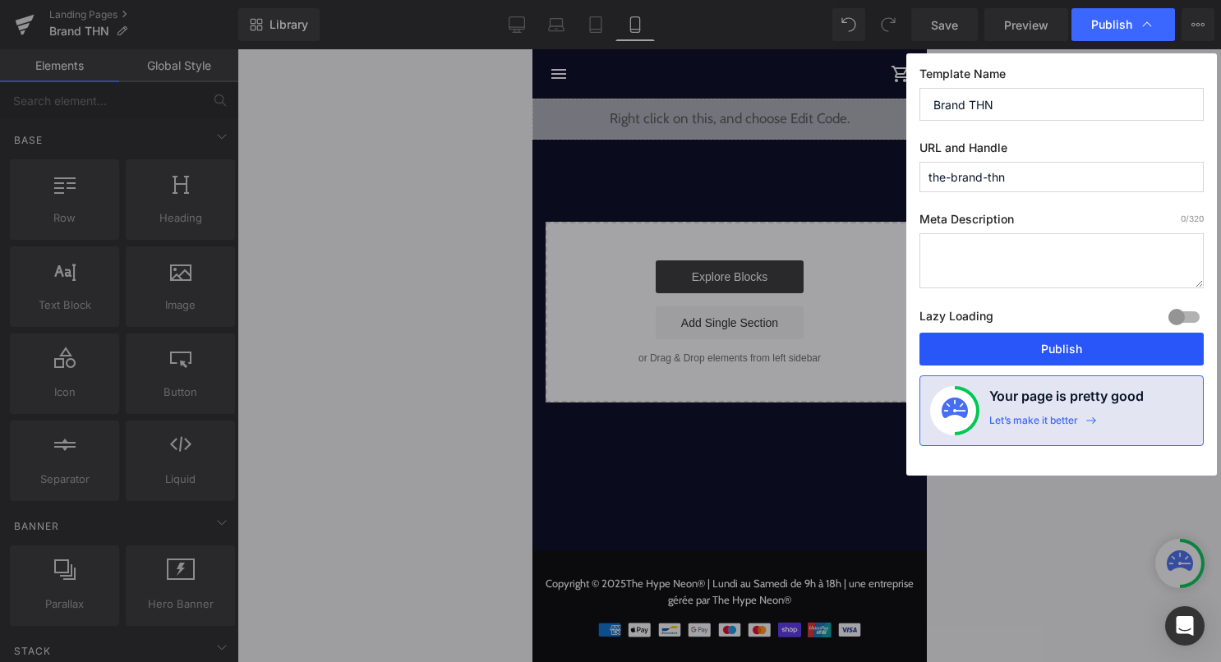
click at [1021, 354] on button "Publish" at bounding box center [1061, 349] width 284 height 33
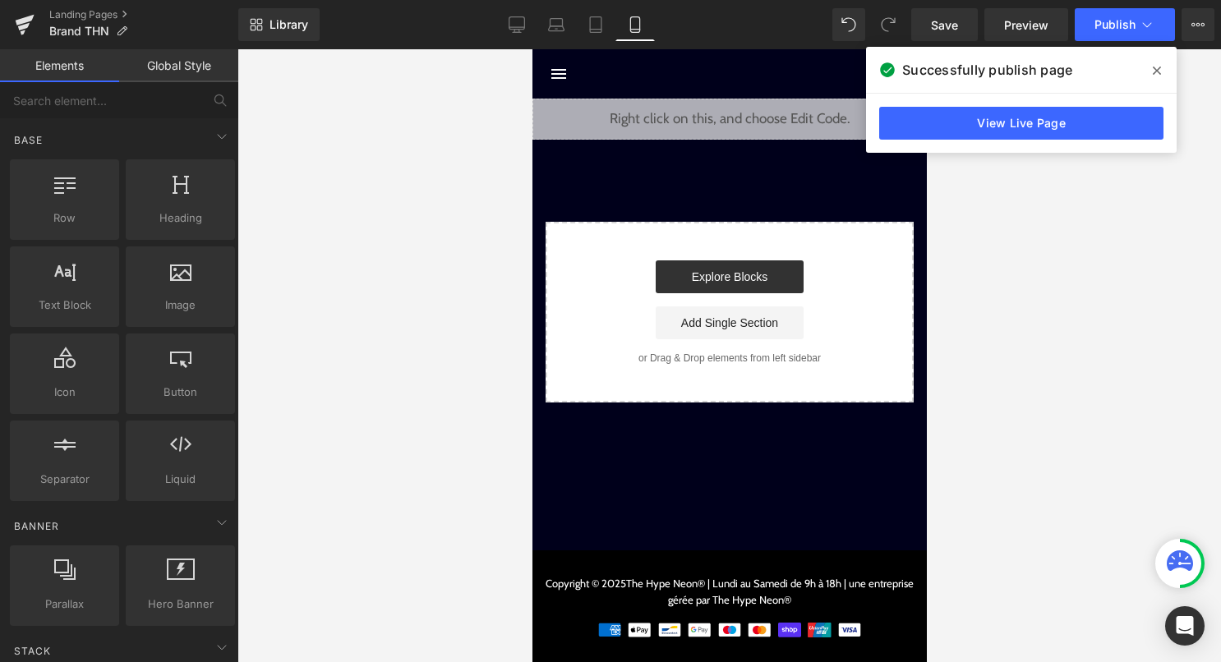
click at [1167, 69] on span at bounding box center [1157, 71] width 26 height 26
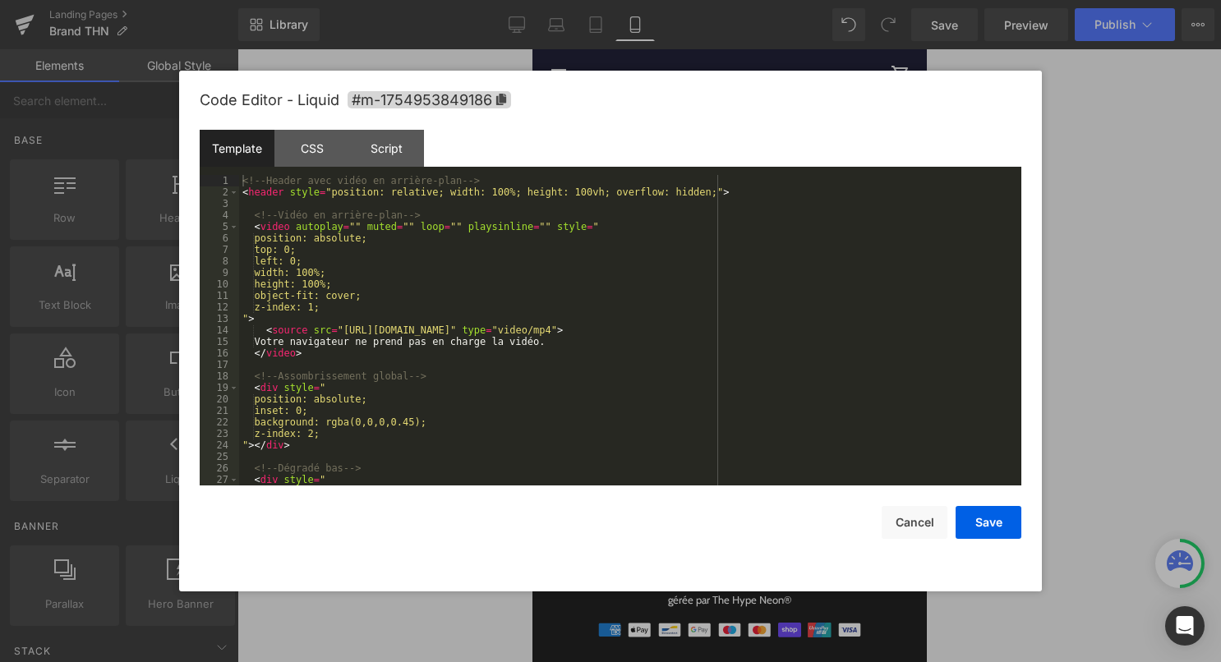
click at [750, 112] on div "Liquid" at bounding box center [728, 119] width 394 height 41
click at [696, 235] on div "<!-- Header avec vidéo en arrière-plan --> < header style = "position: relative…" at bounding box center [626, 342] width 775 height 334
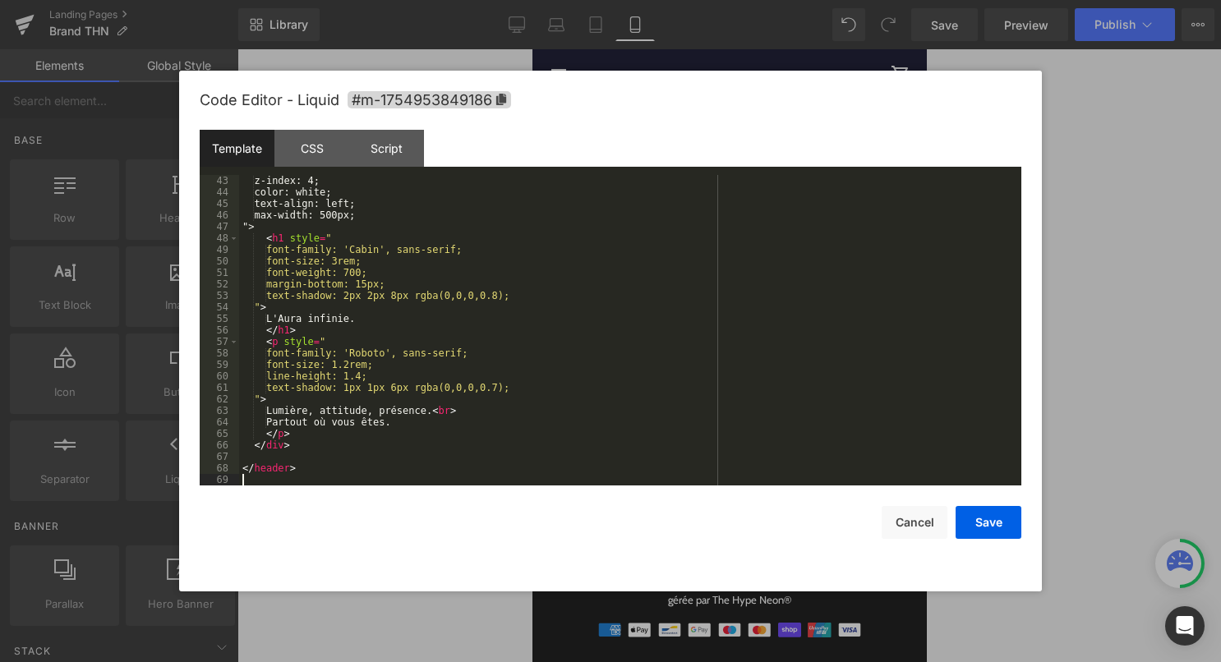
scroll to position [483, 0]
click at [989, 508] on button "Save" at bounding box center [988, 522] width 66 height 33
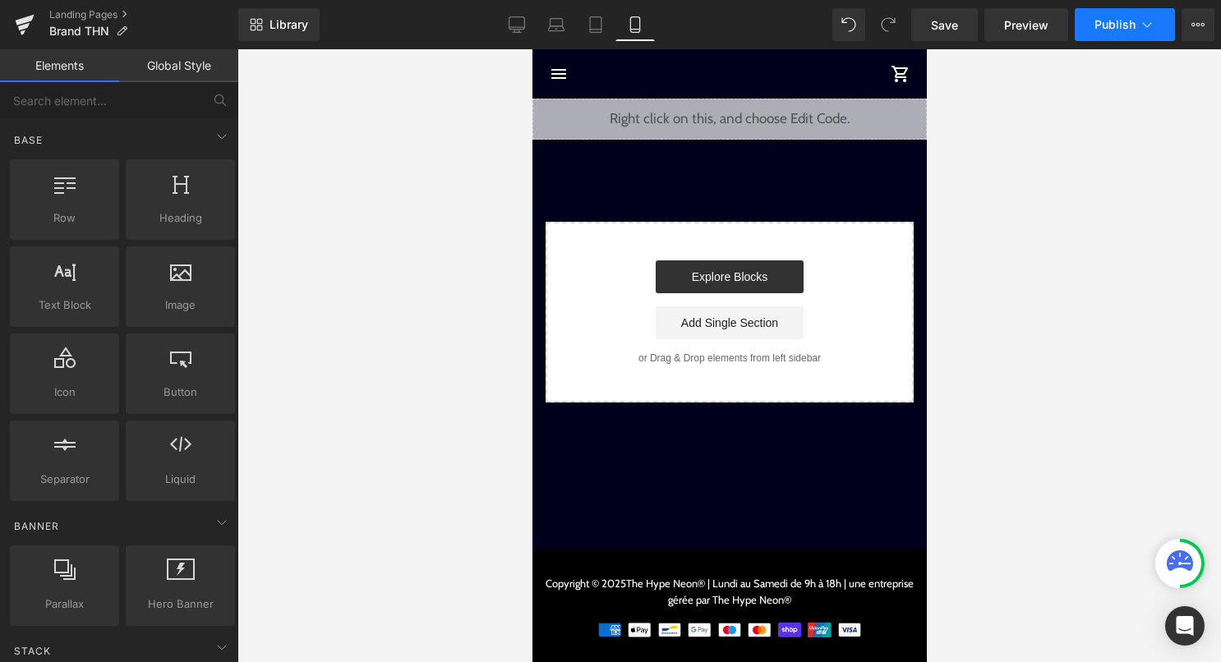
click at [1104, 32] on button "Publish" at bounding box center [1124, 24] width 100 height 33
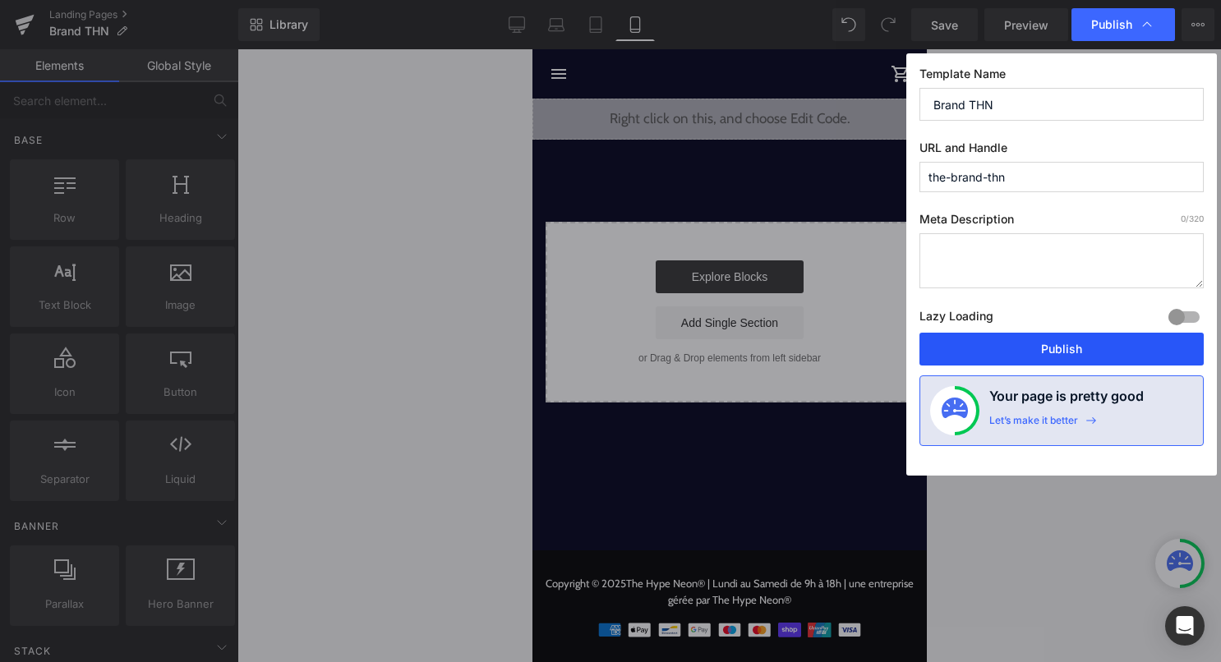
click at [1020, 340] on button "Publish" at bounding box center [1061, 349] width 284 height 33
